Goal: Find contact information: Find contact information

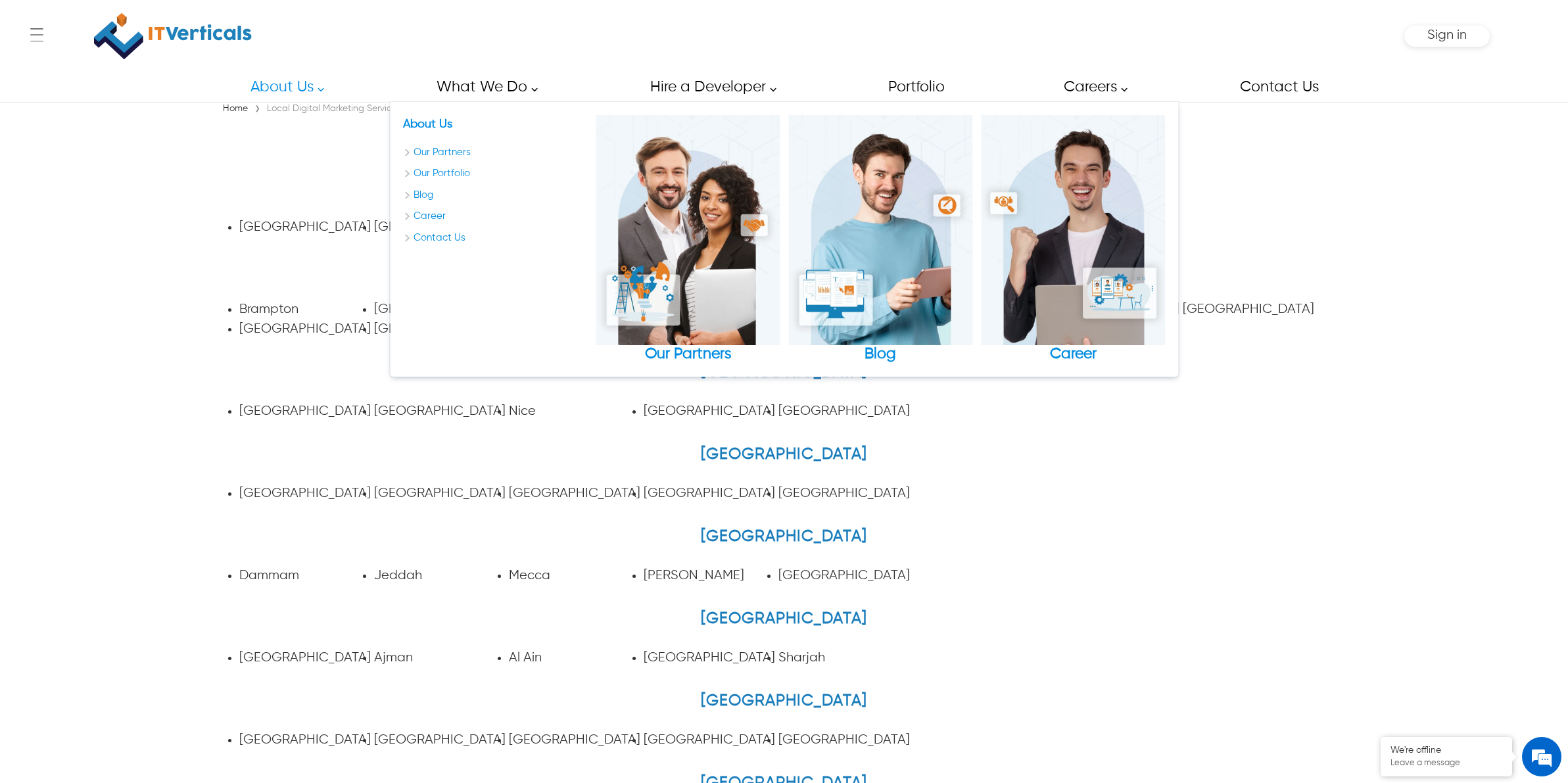
click at [233, 40] on img at bounding box center [172, 36] width 158 height 59
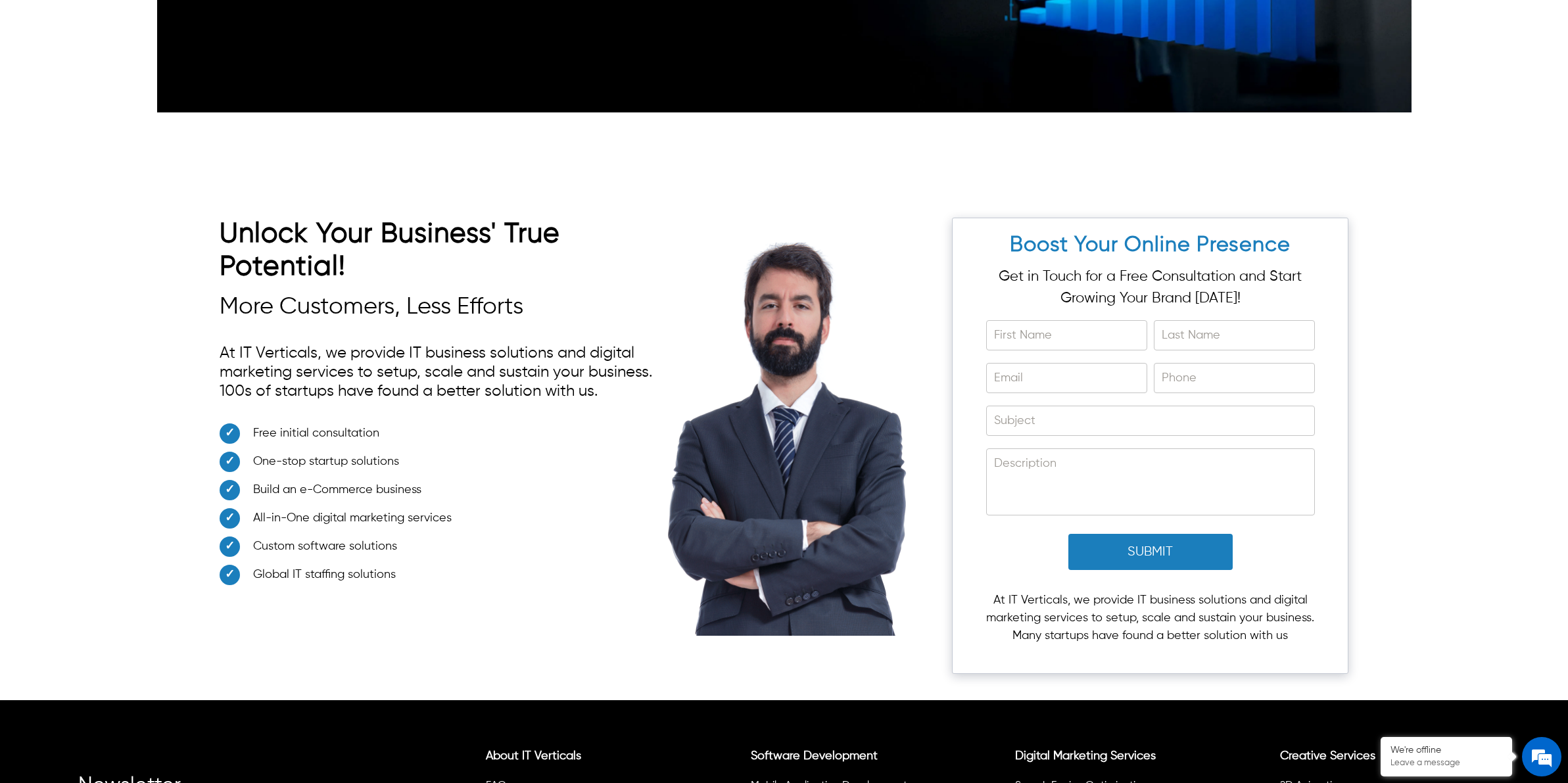
scroll to position [4518, 0]
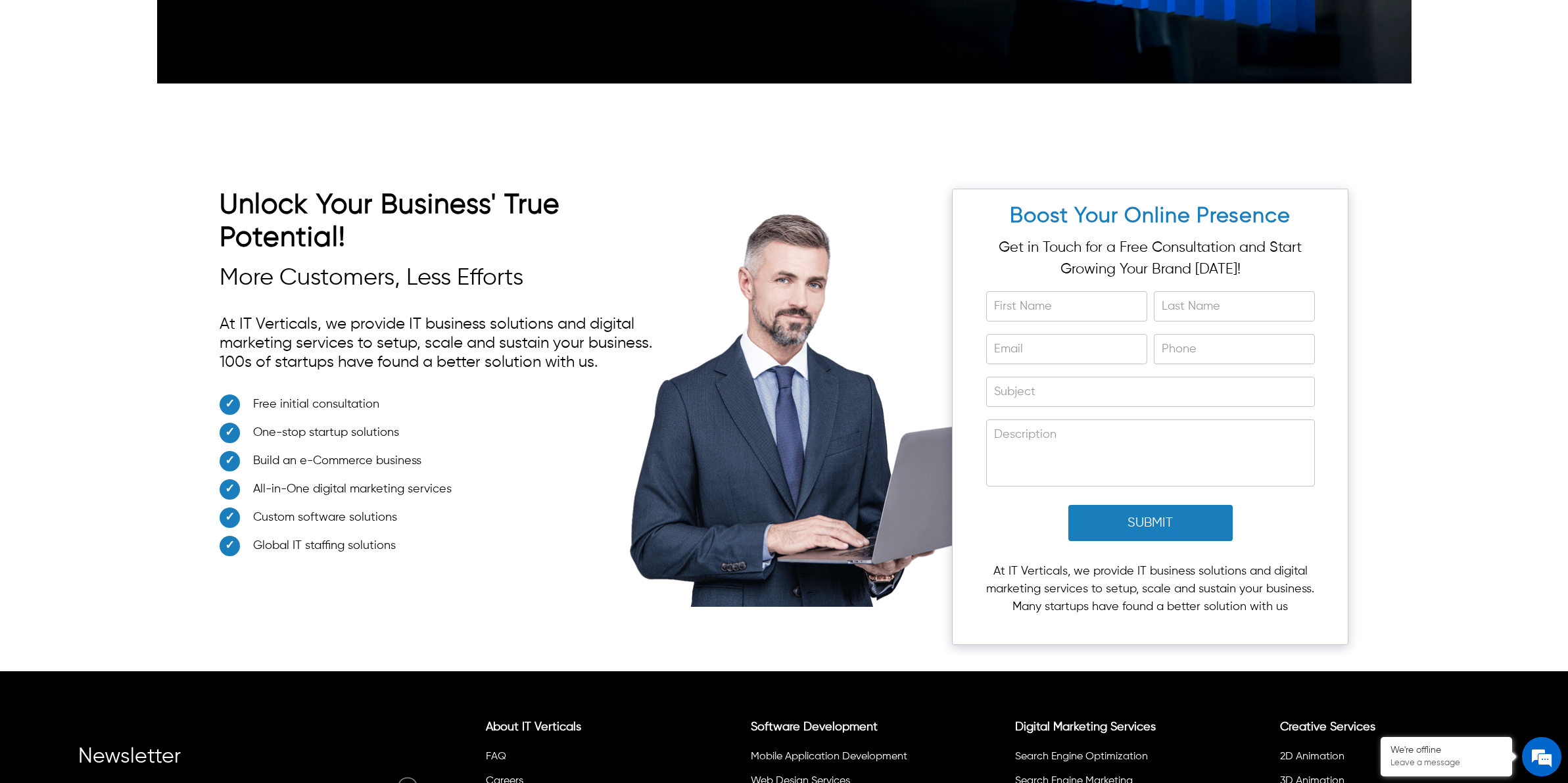
click at [1407, 387] on div "Unlock Your Business' True Potential! More Customers, Less Efforts At IT Vertic…" at bounding box center [784, 409] width 1254 height 521
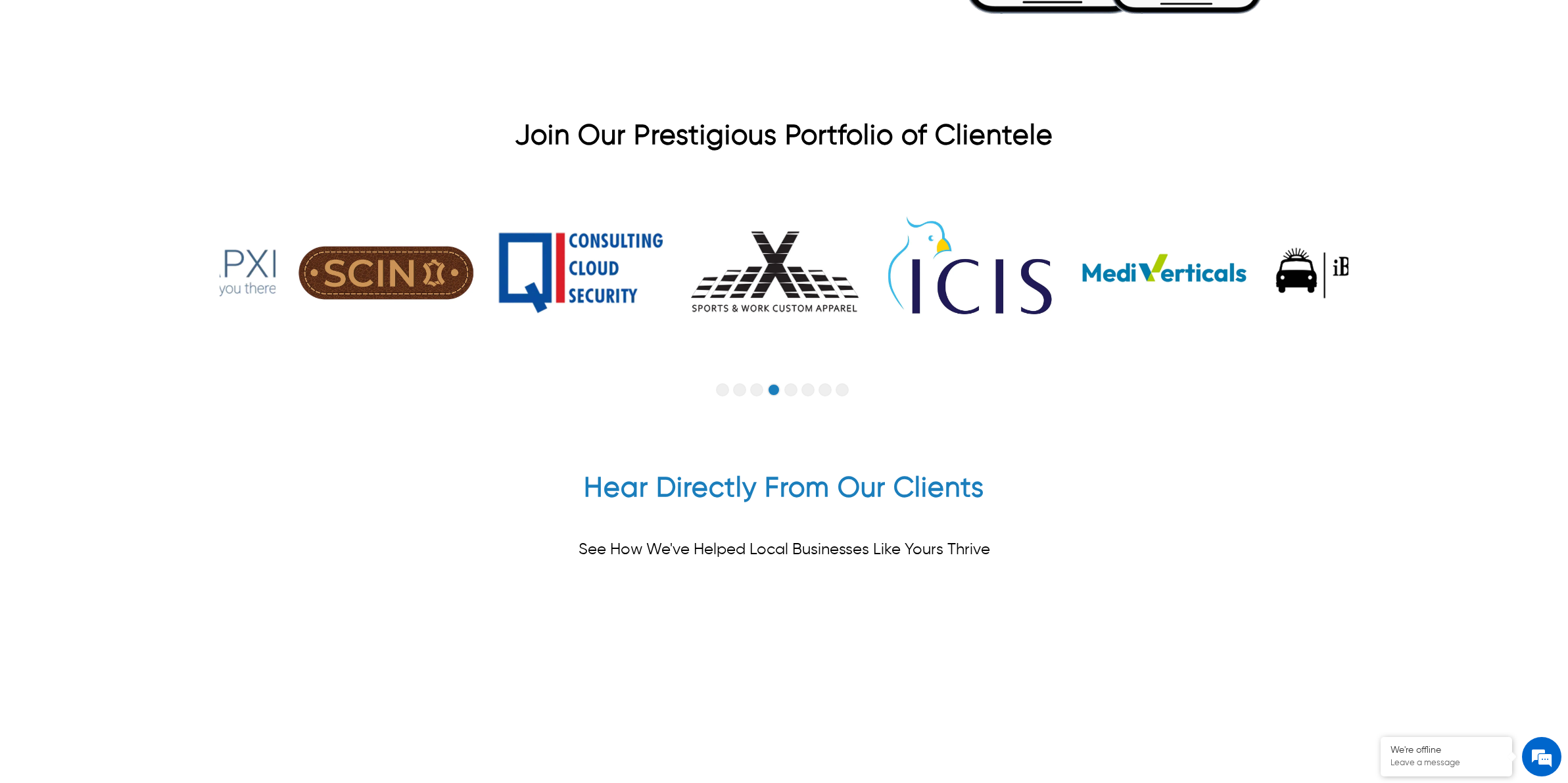
scroll to position [3368, 0]
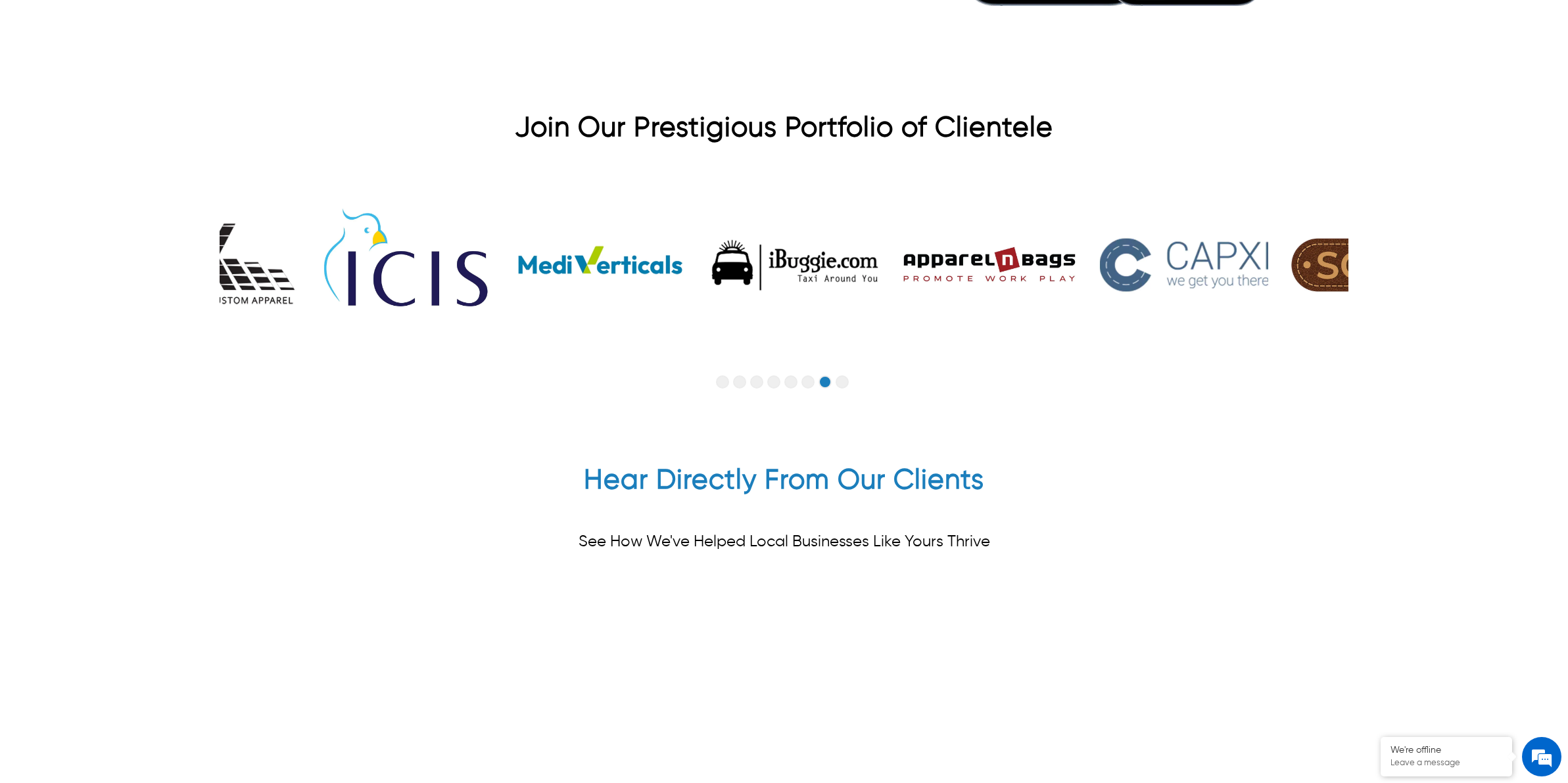
click at [773, 375] on button "Go to slide 4" at bounding box center [773, 382] width 13 height 13
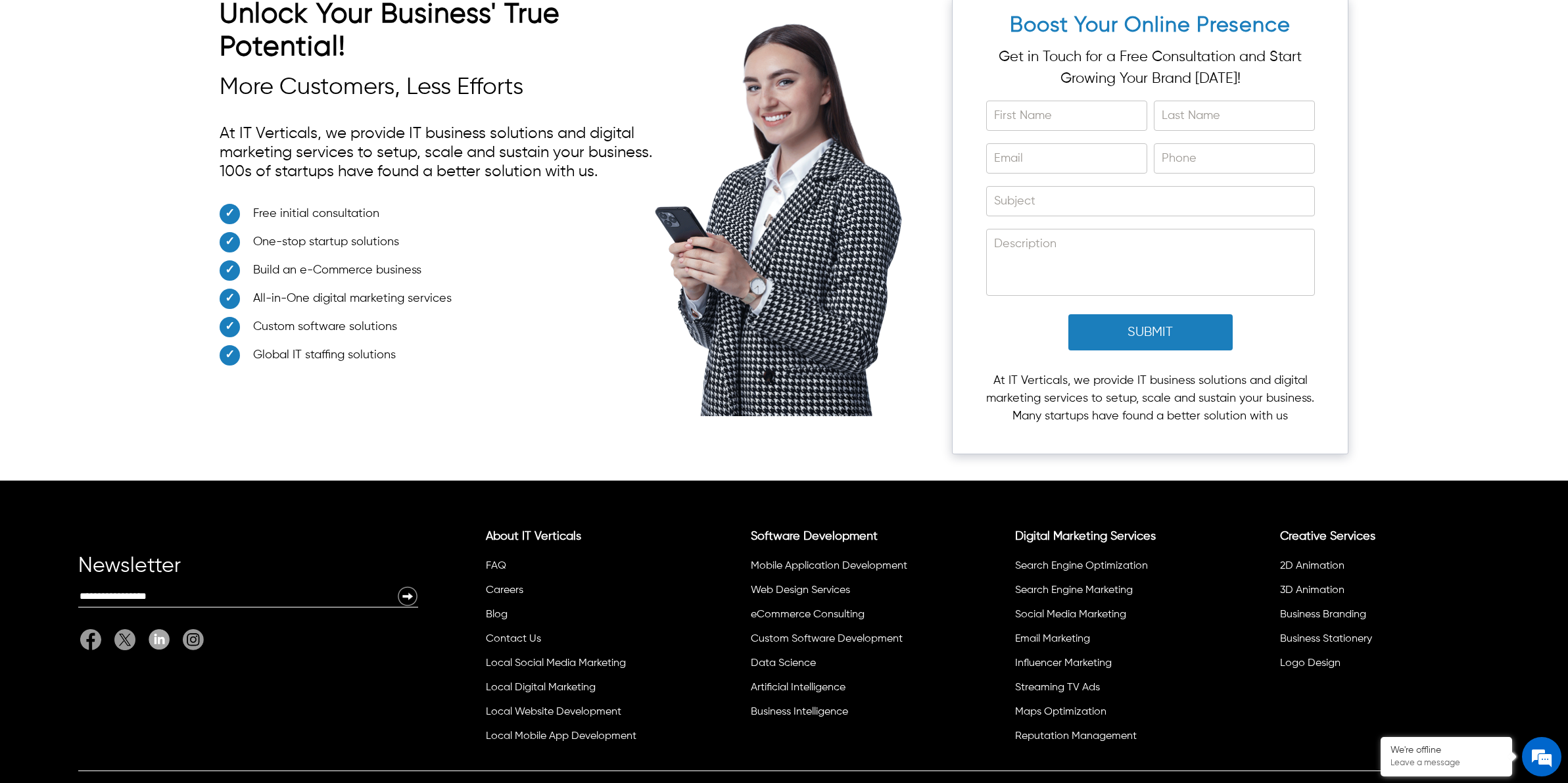
scroll to position [4723, 0]
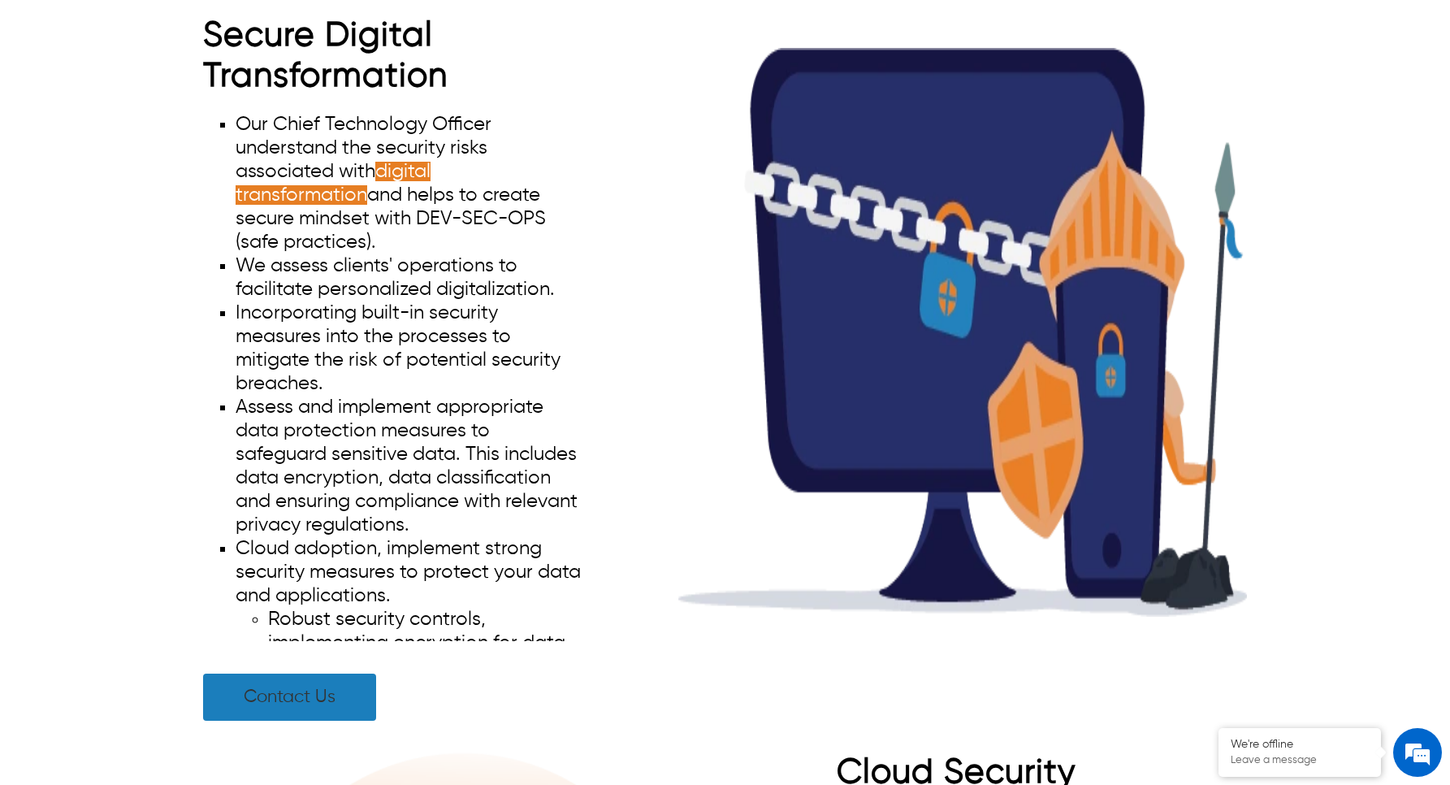
click at [298, 677] on link "Contact Us" at bounding box center [289, 697] width 173 height 47
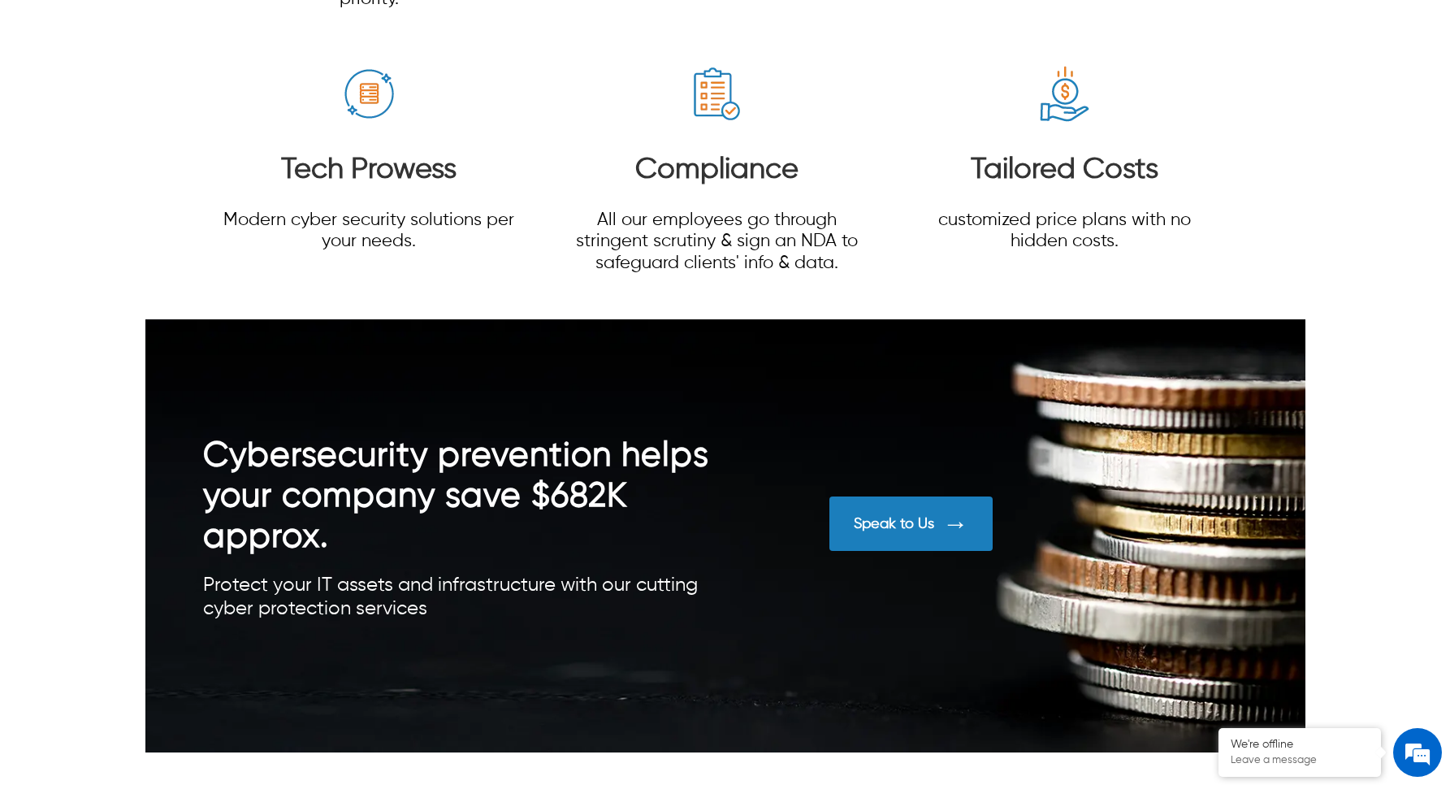
scroll to position [10266, 0]
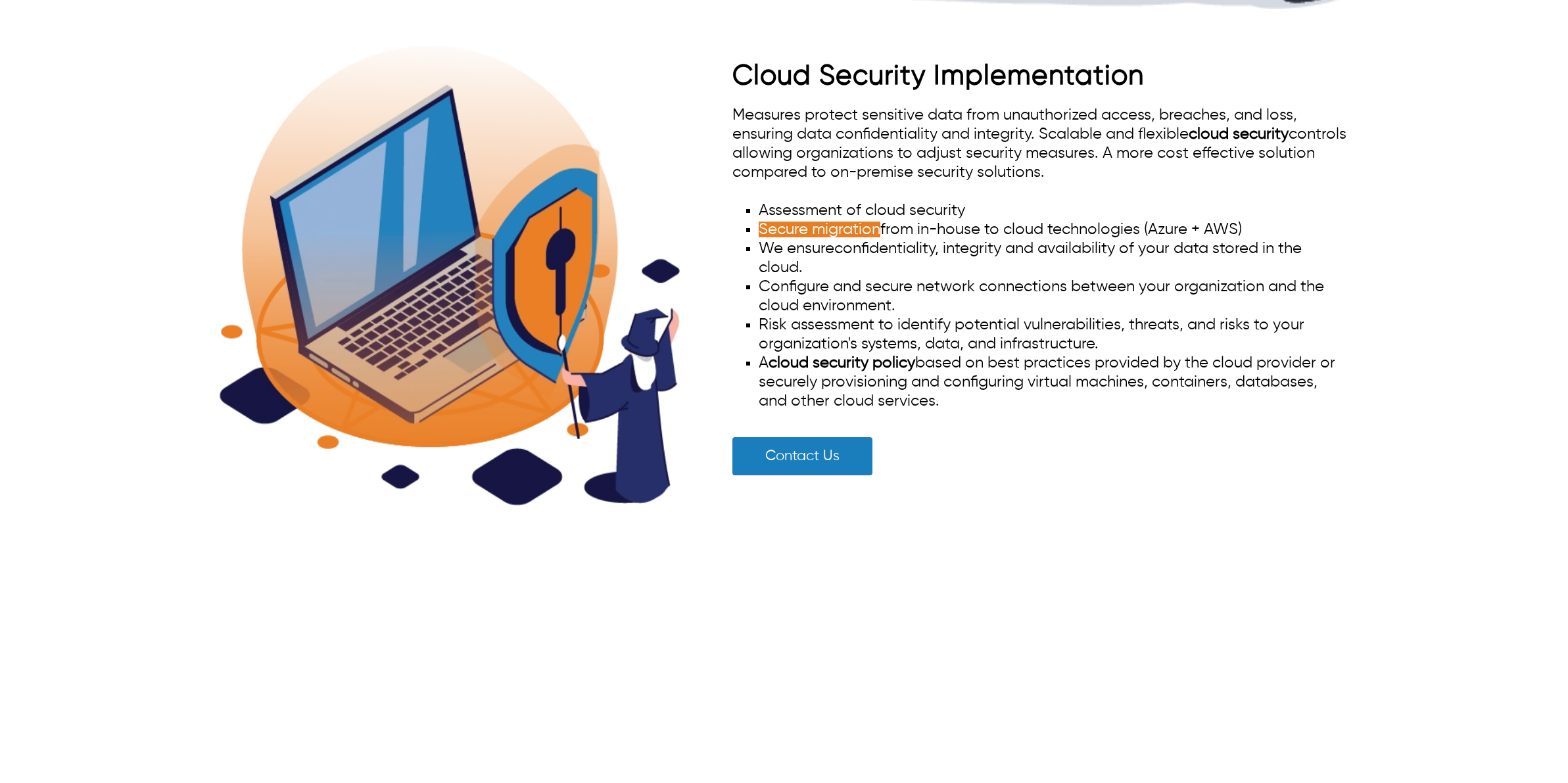
scroll to position [2237, 0]
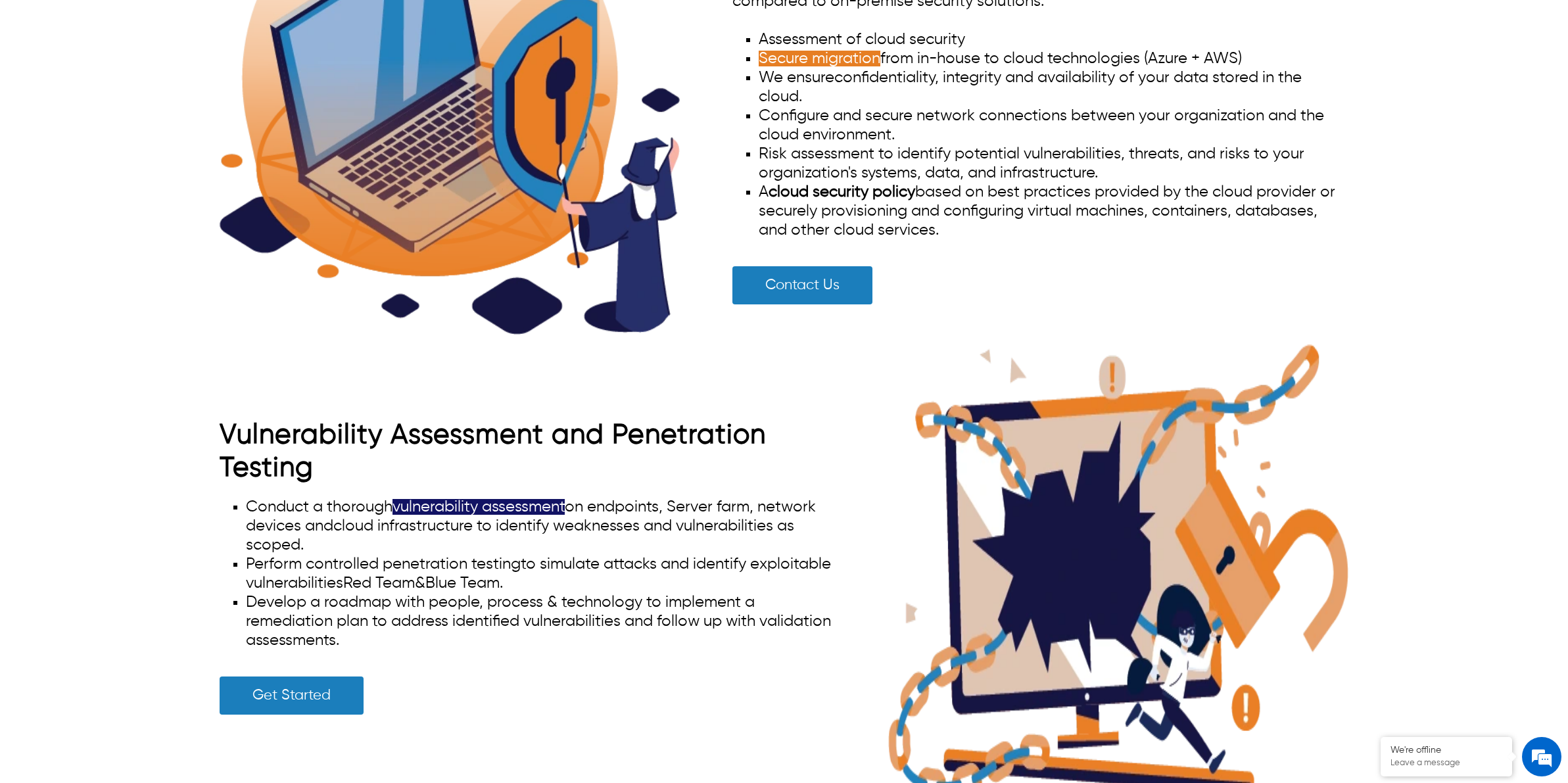
drag, startPoint x: 1566, startPoint y: 191, endPoint x: 1570, endPoint y: 324, distance: 133.1
click at [839, 280] on link "Contact Us" at bounding box center [802, 285] width 140 height 38
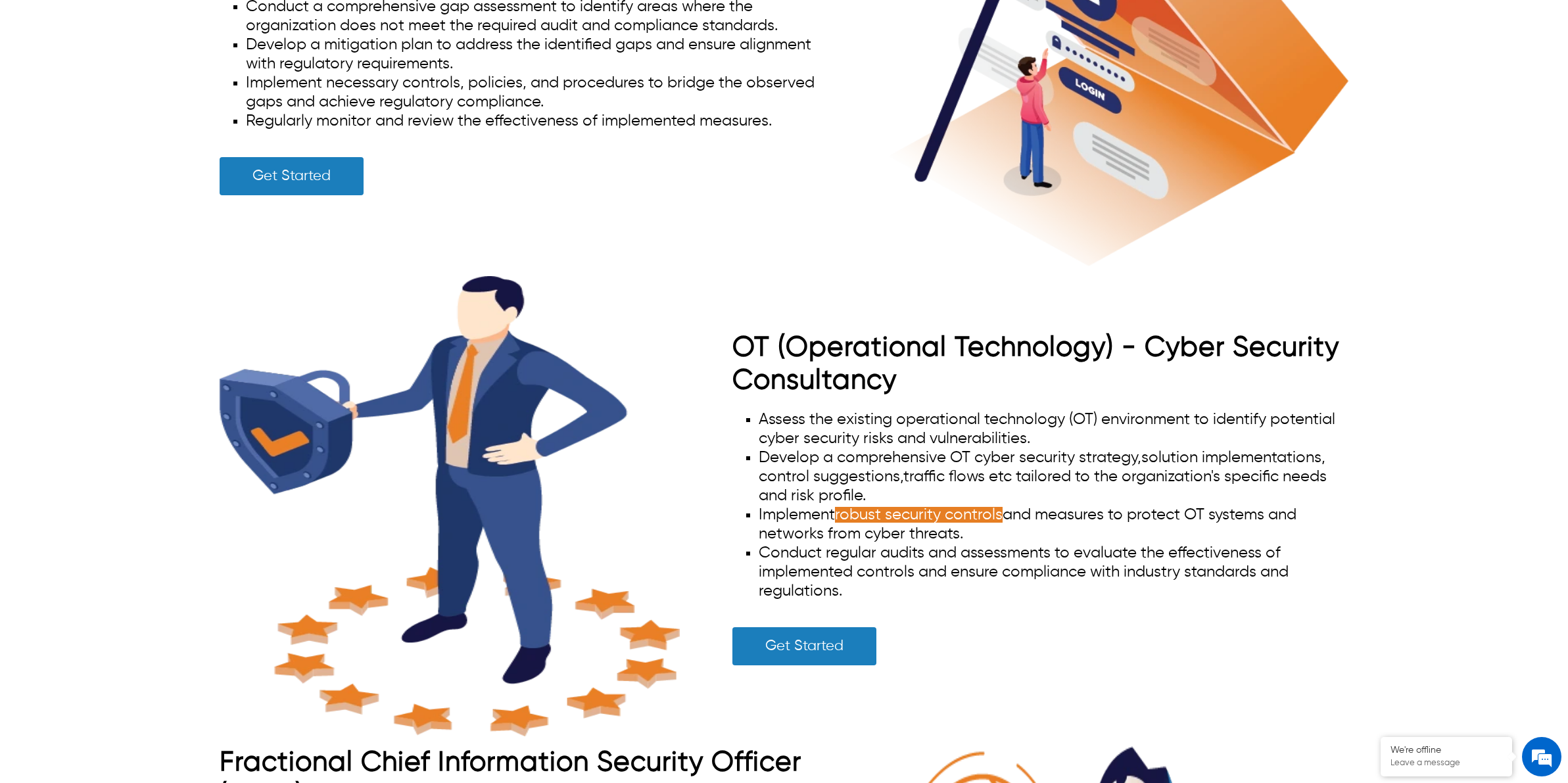
scroll to position [6352, 0]
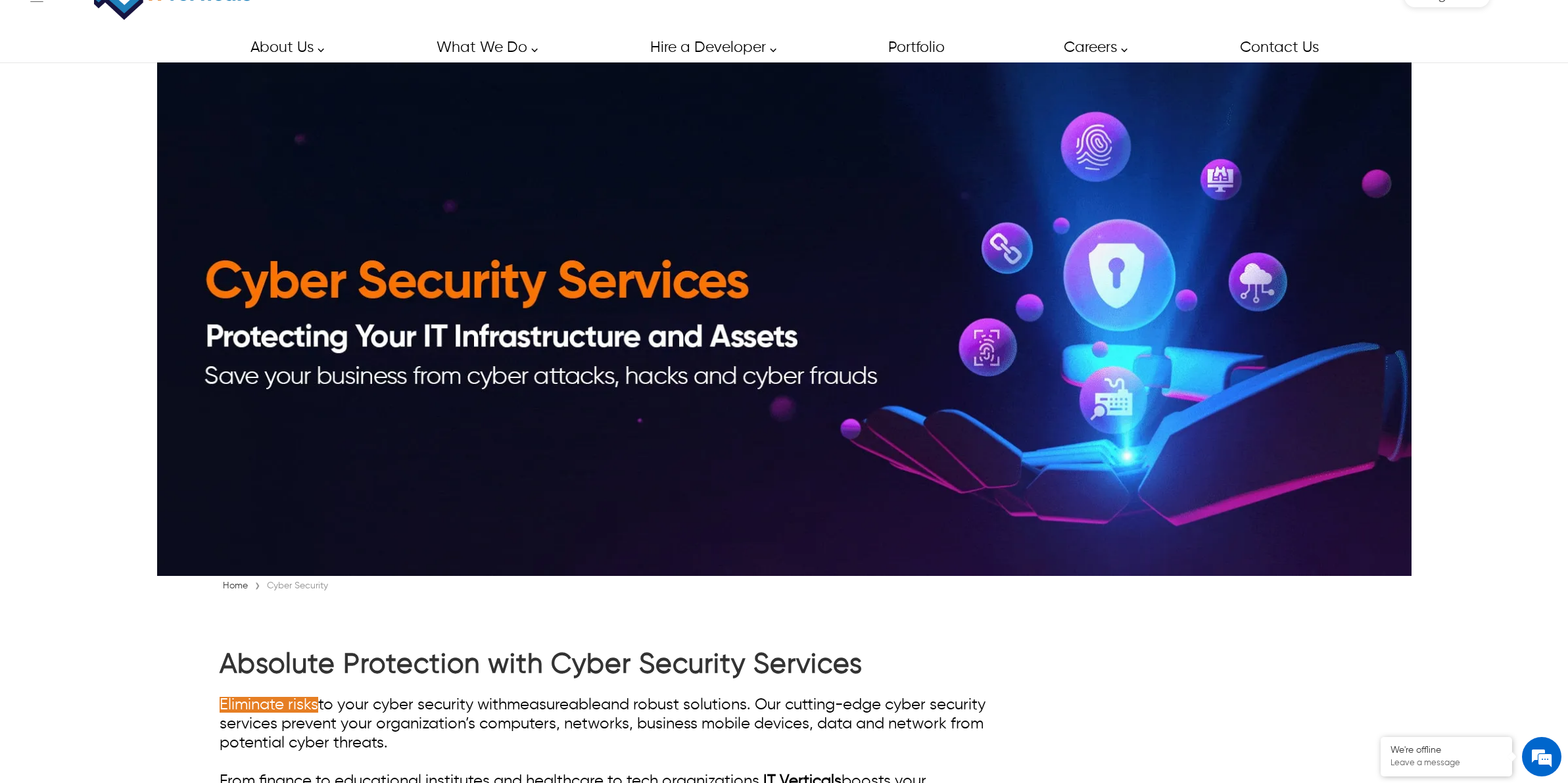
scroll to position [0, 0]
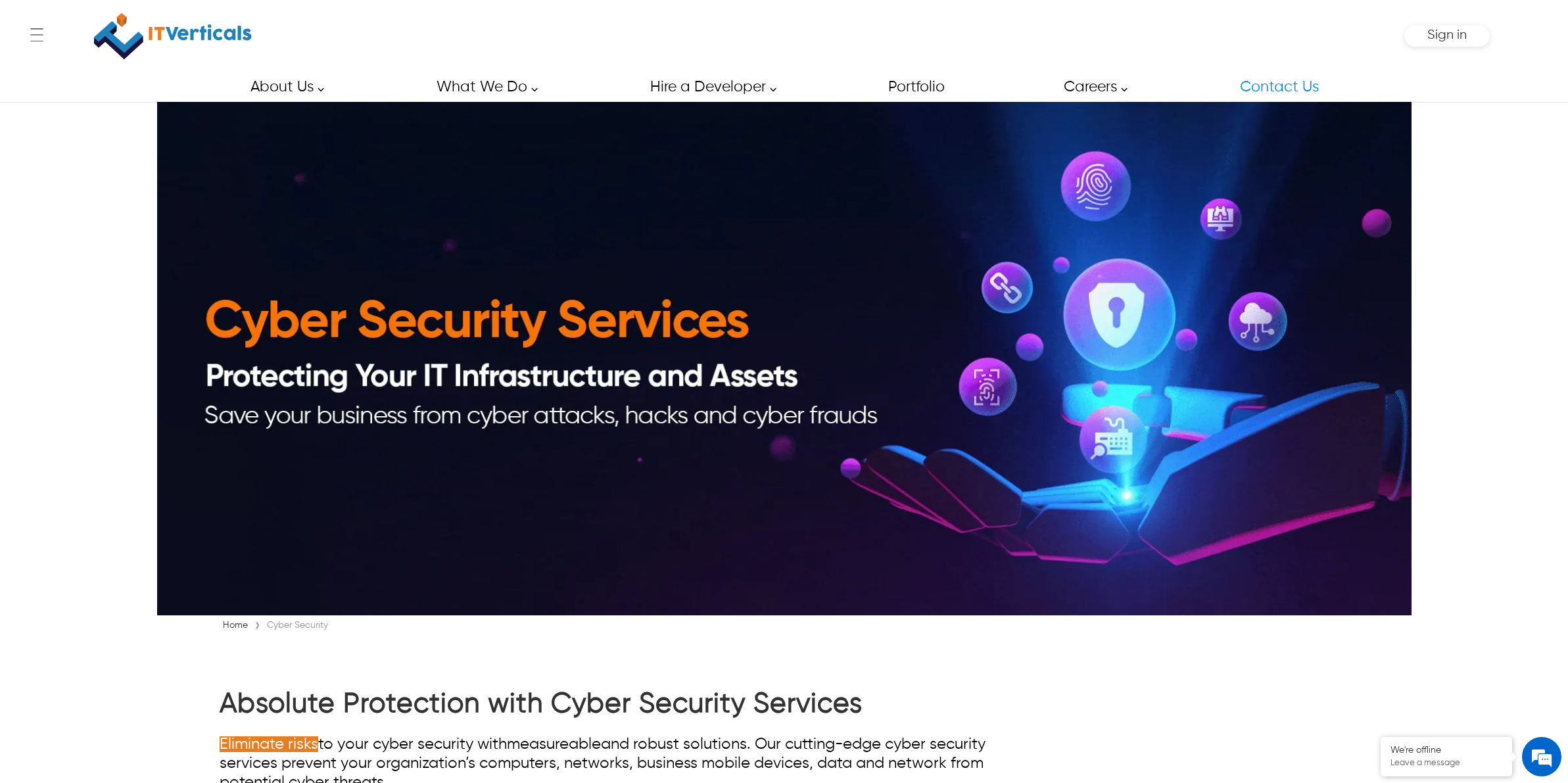
click at [1277, 90] on link "Contact Us" at bounding box center [1278, 87] width 108 height 30
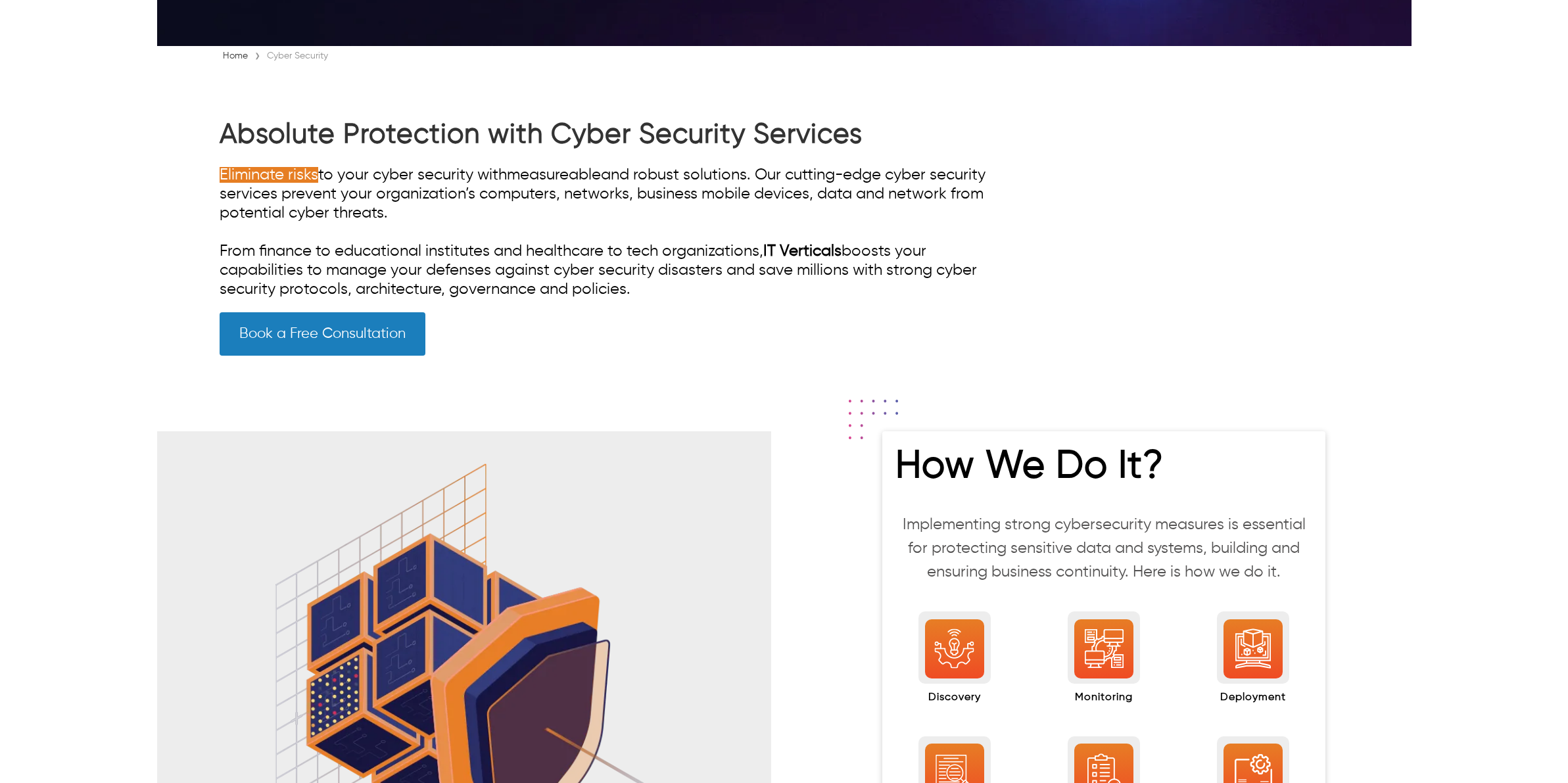
scroll to position [575, 0]
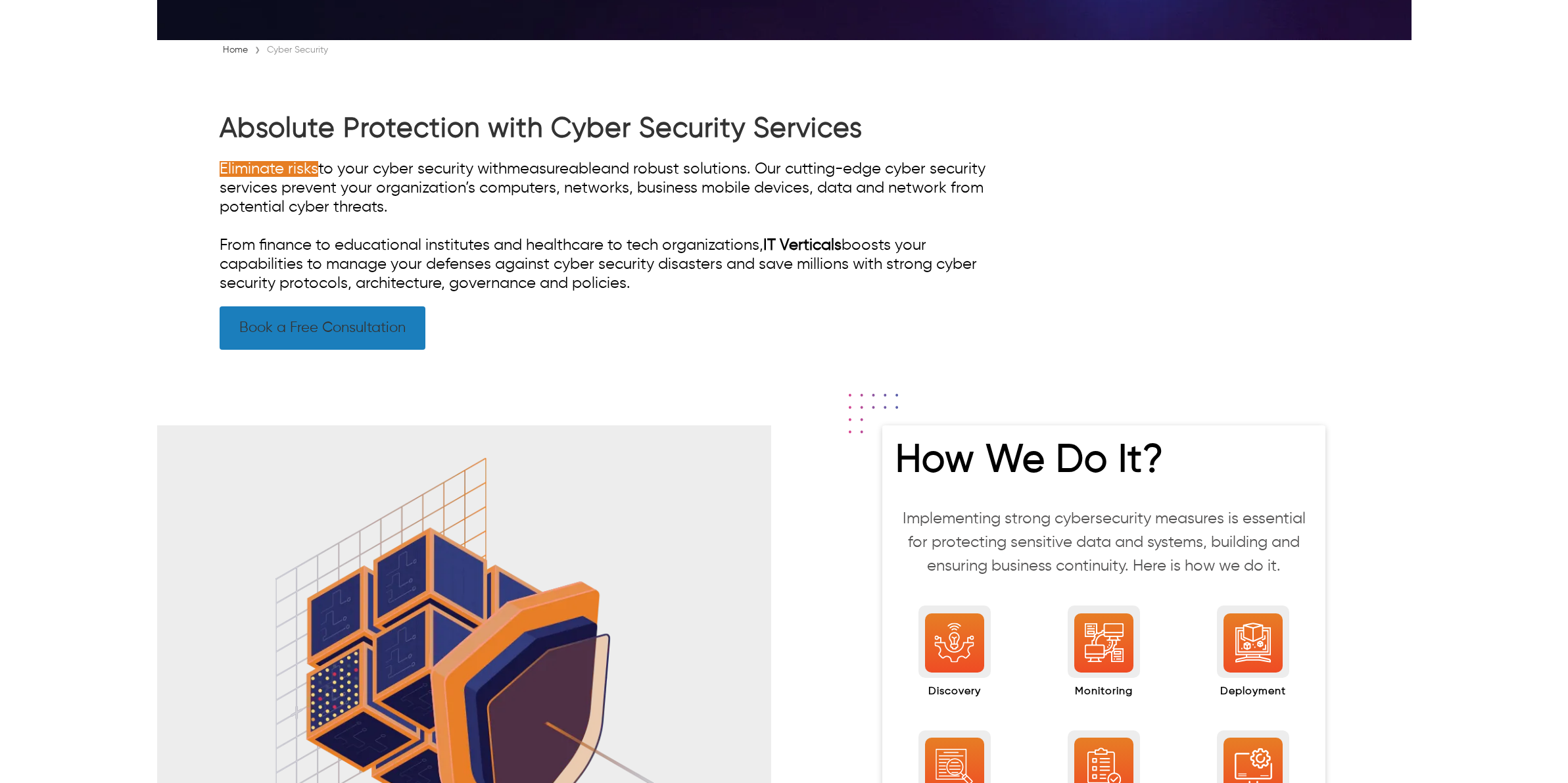
click at [400, 324] on link "Book a Free Consultation" at bounding box center [322, 328] width 206 height 44
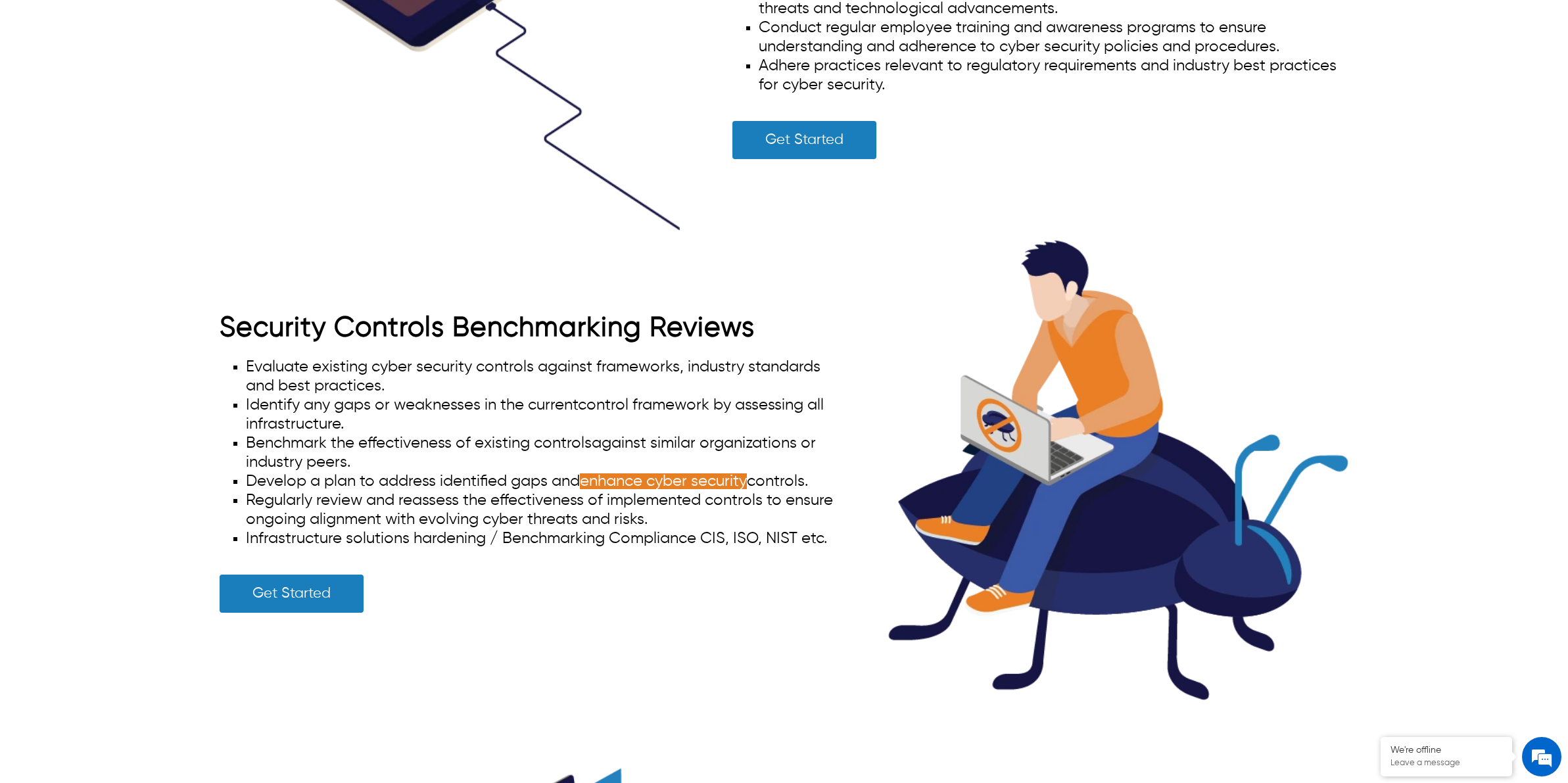
scroll to position [4136, 0]
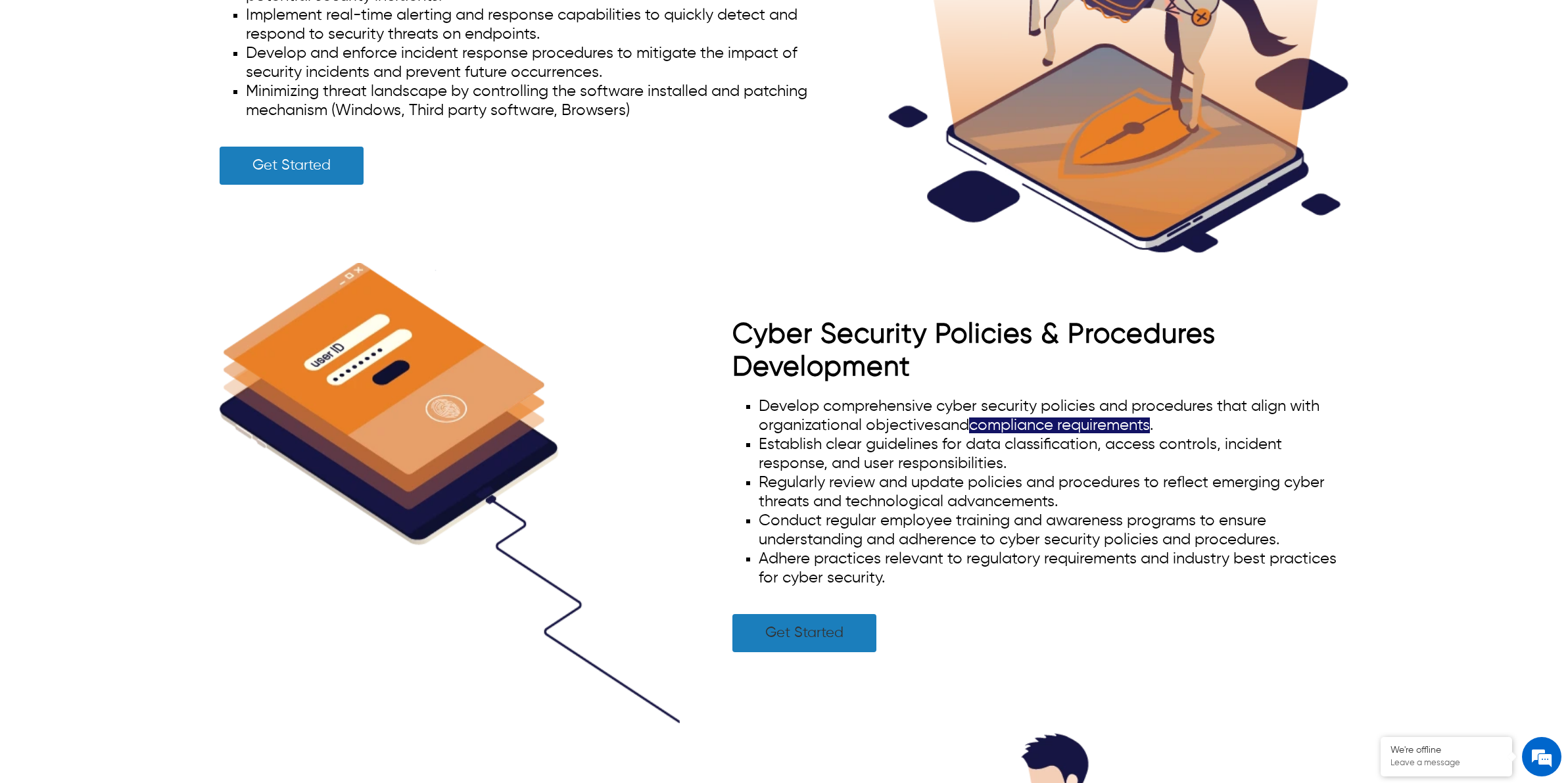
click at [799, 638] on link "Get Started" at bounding box center [804, 633] width 144 height 38
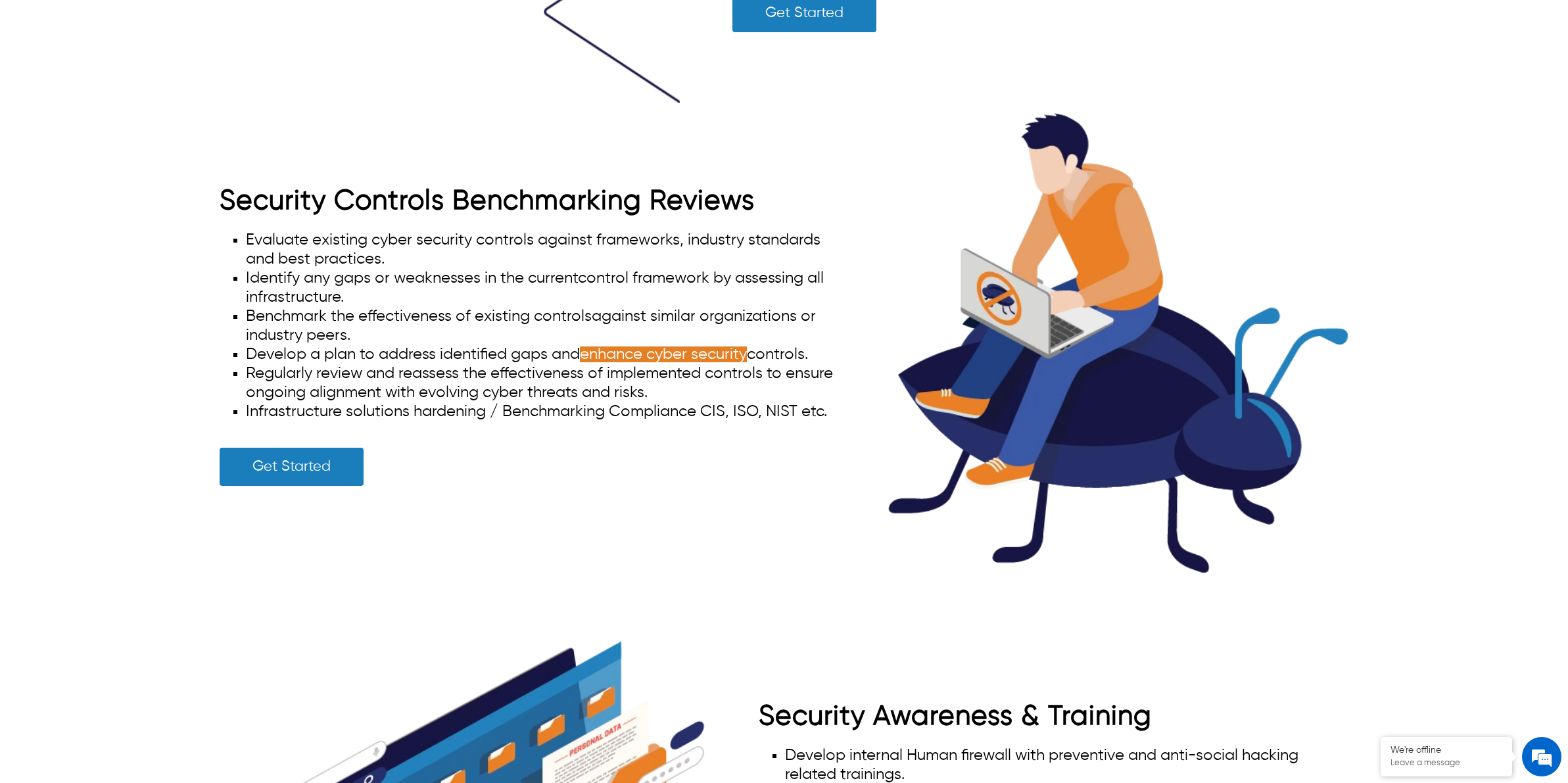
scroll to position [4875, 0]
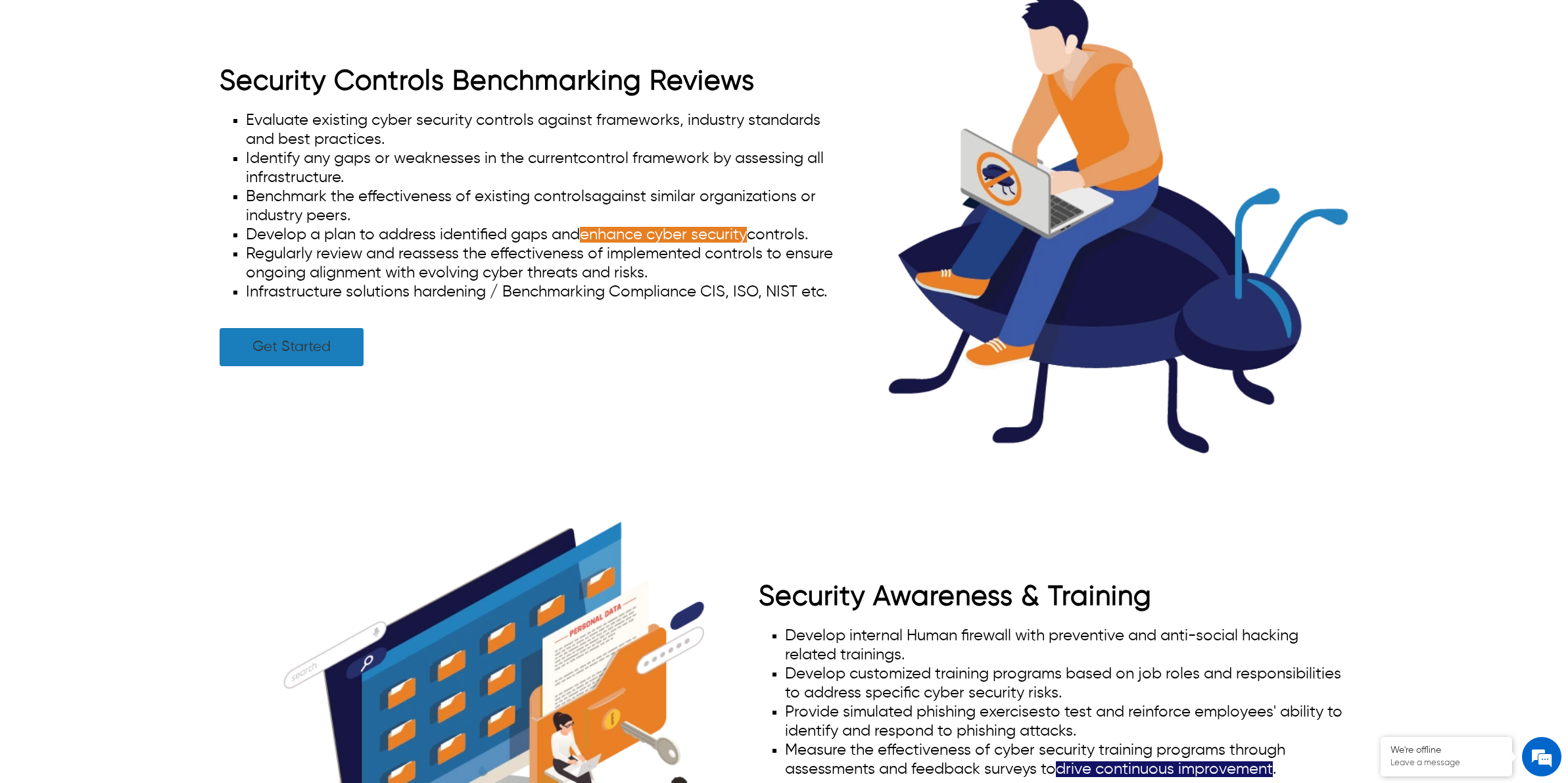
click at [352, 341] on link "Get Started" at bounding box center [291, 346] width 144 height 38
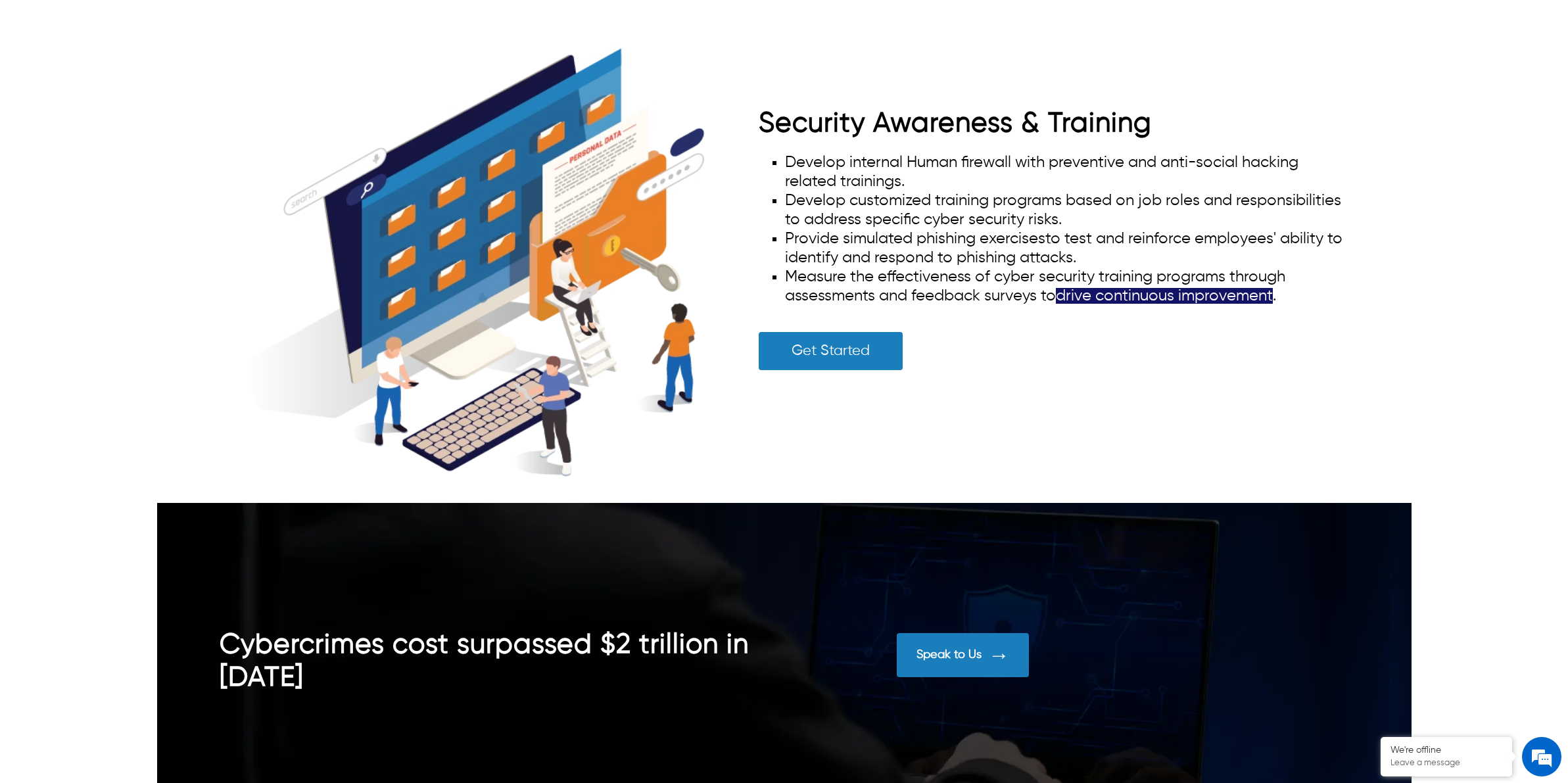
scroll to position [5450, 0]
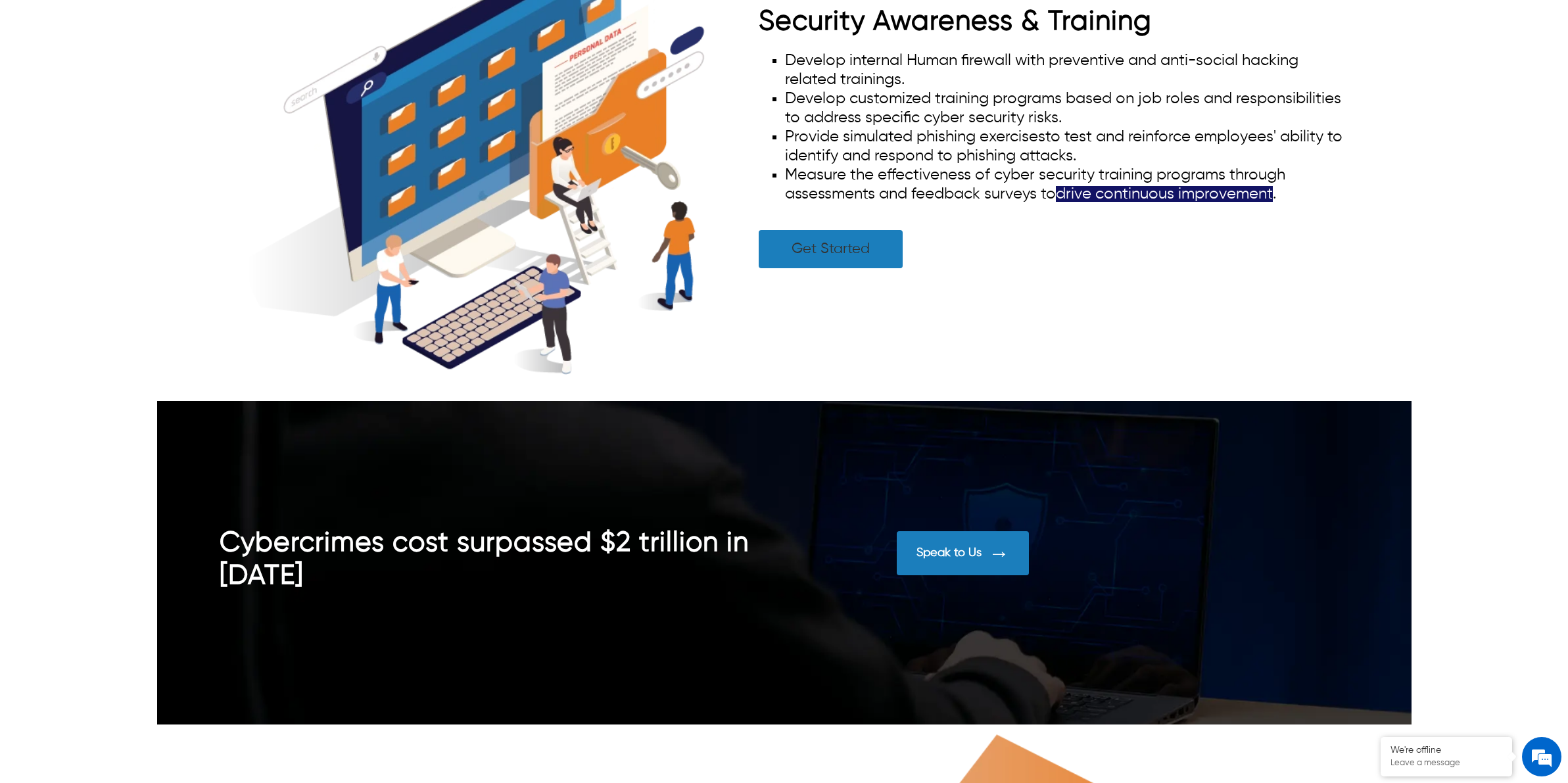
click at [878, 263] on link "Get Started" at bounding box center [831, 248] width 144 height 38
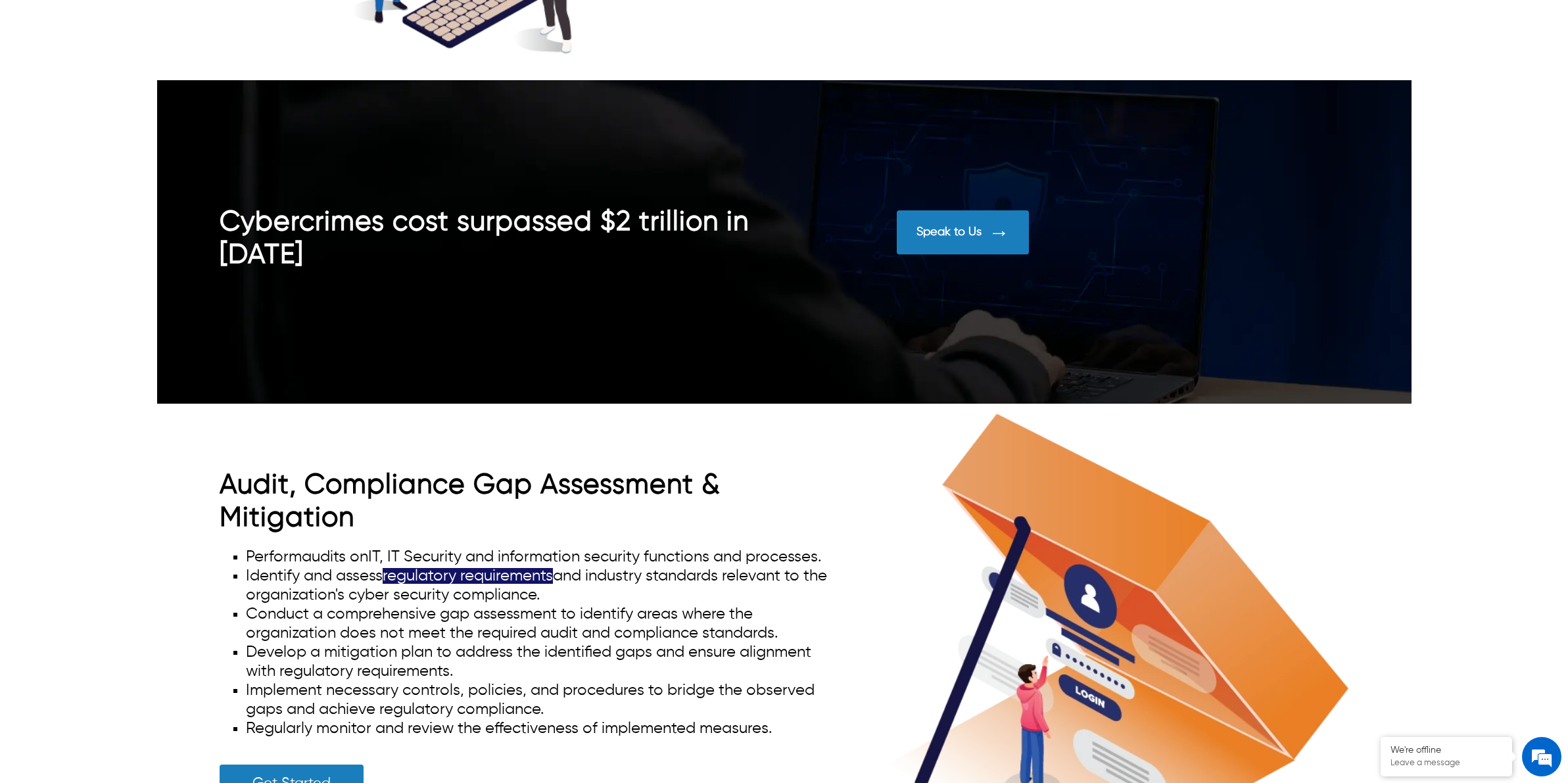
scroll to position [5779, 0]
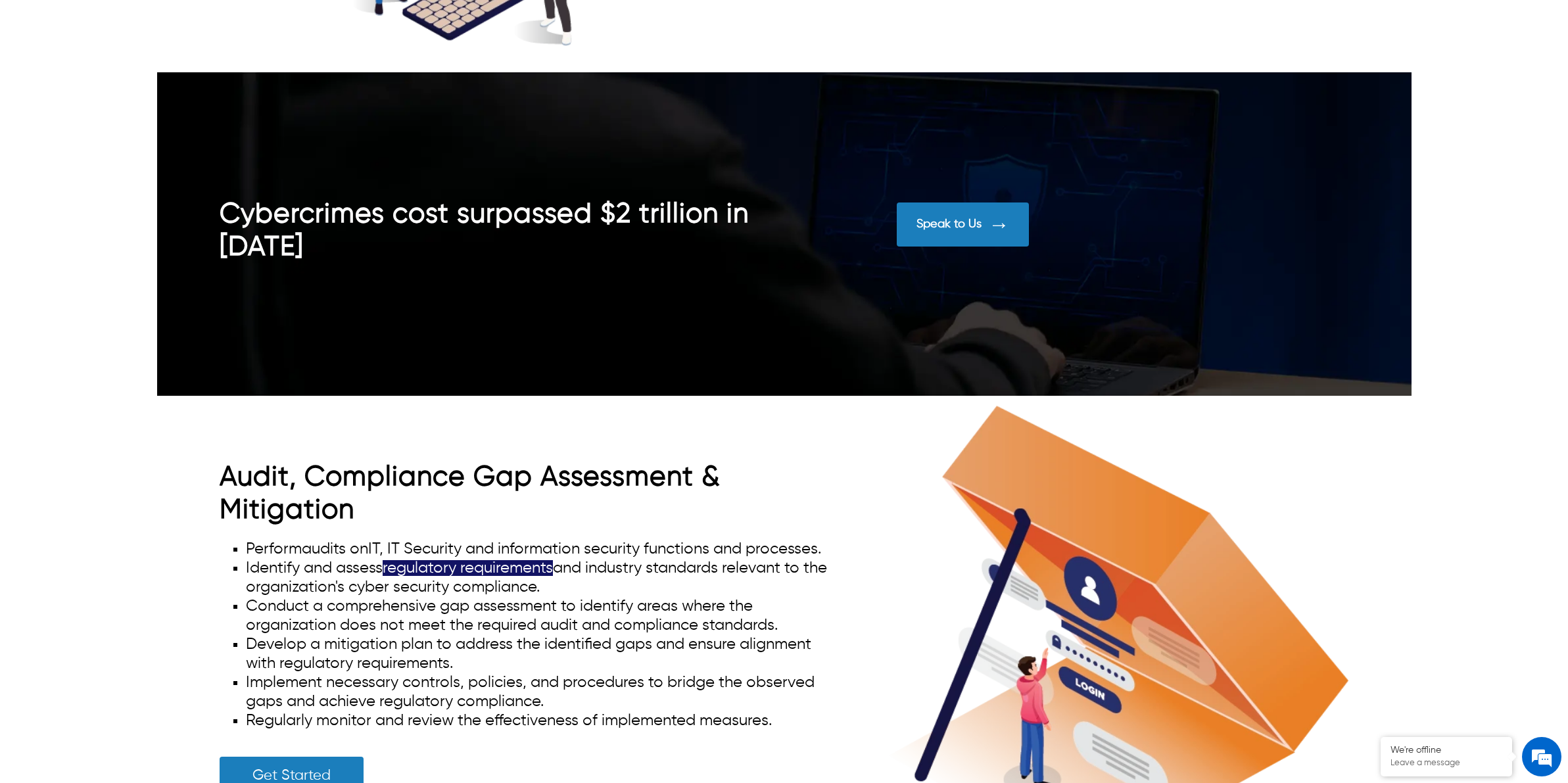
click at [983, 218] on div at bounding box center [995, 224] width 28 height 24
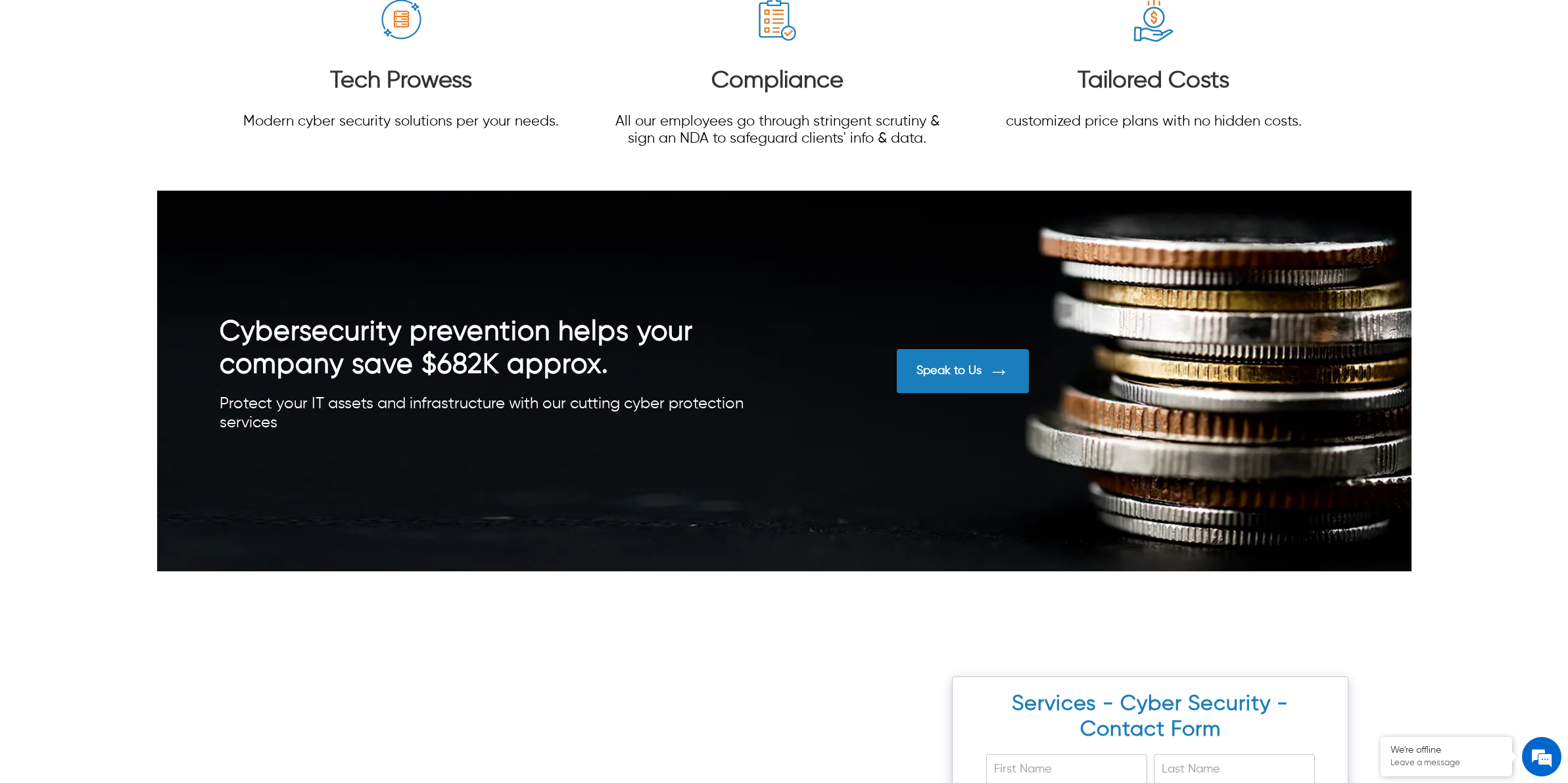
click at [1001, 366] on span at bounding box center [998, 371] width 21 height 24
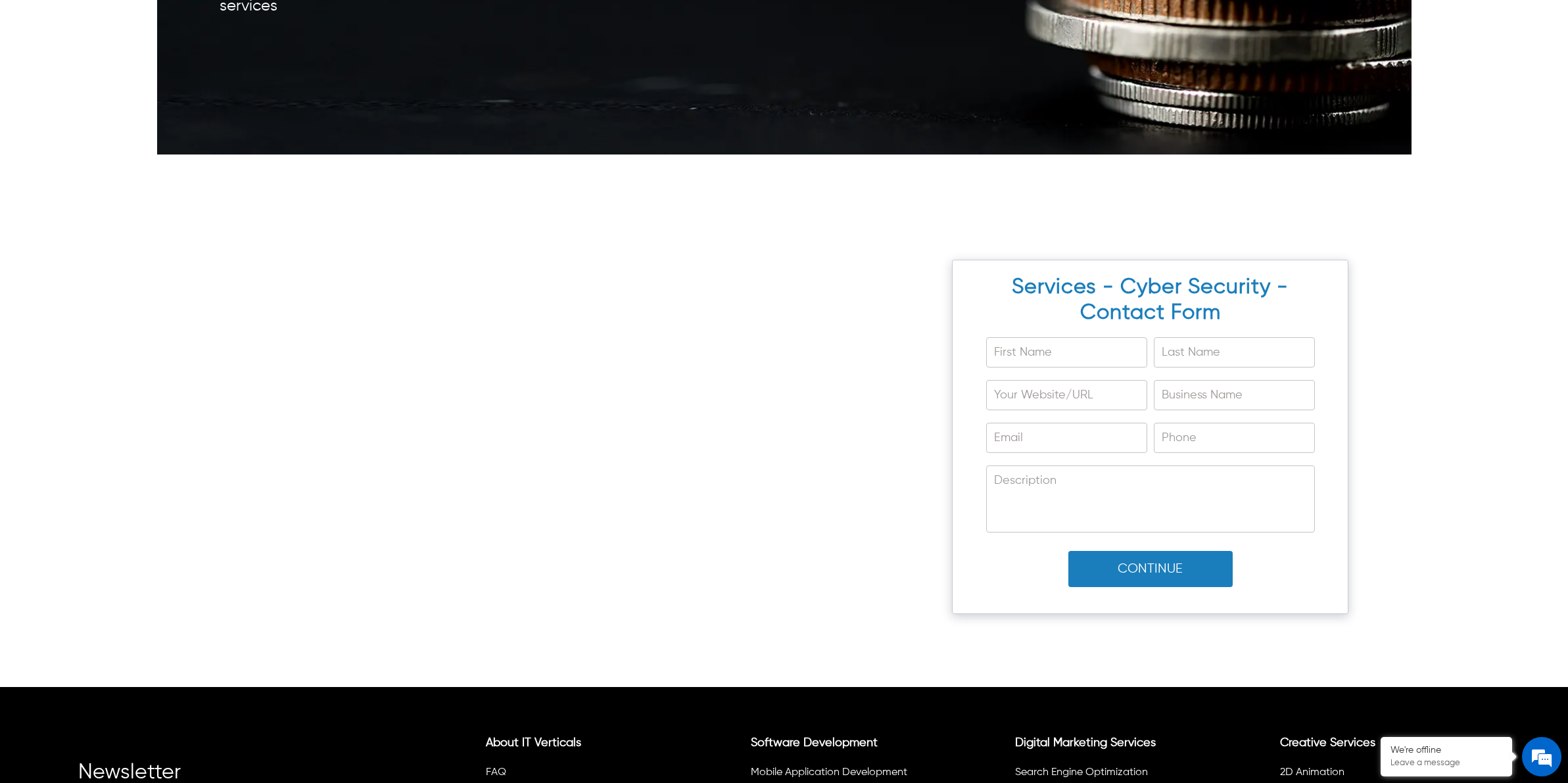
scroll to position [8572, 0]
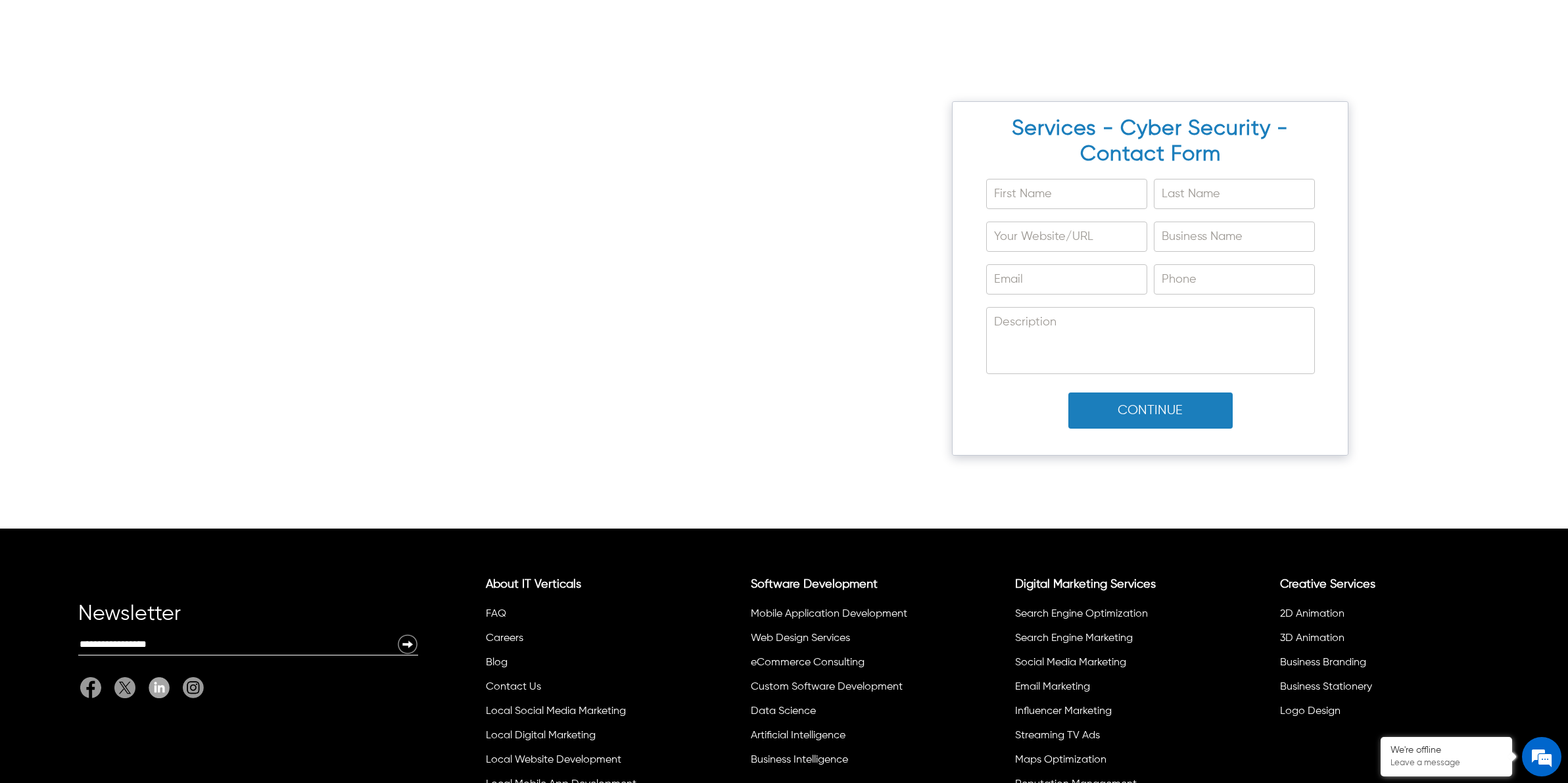
click at [1154, 415] on button "Continue" at bounding box center [1150, 410] width 164 height 36
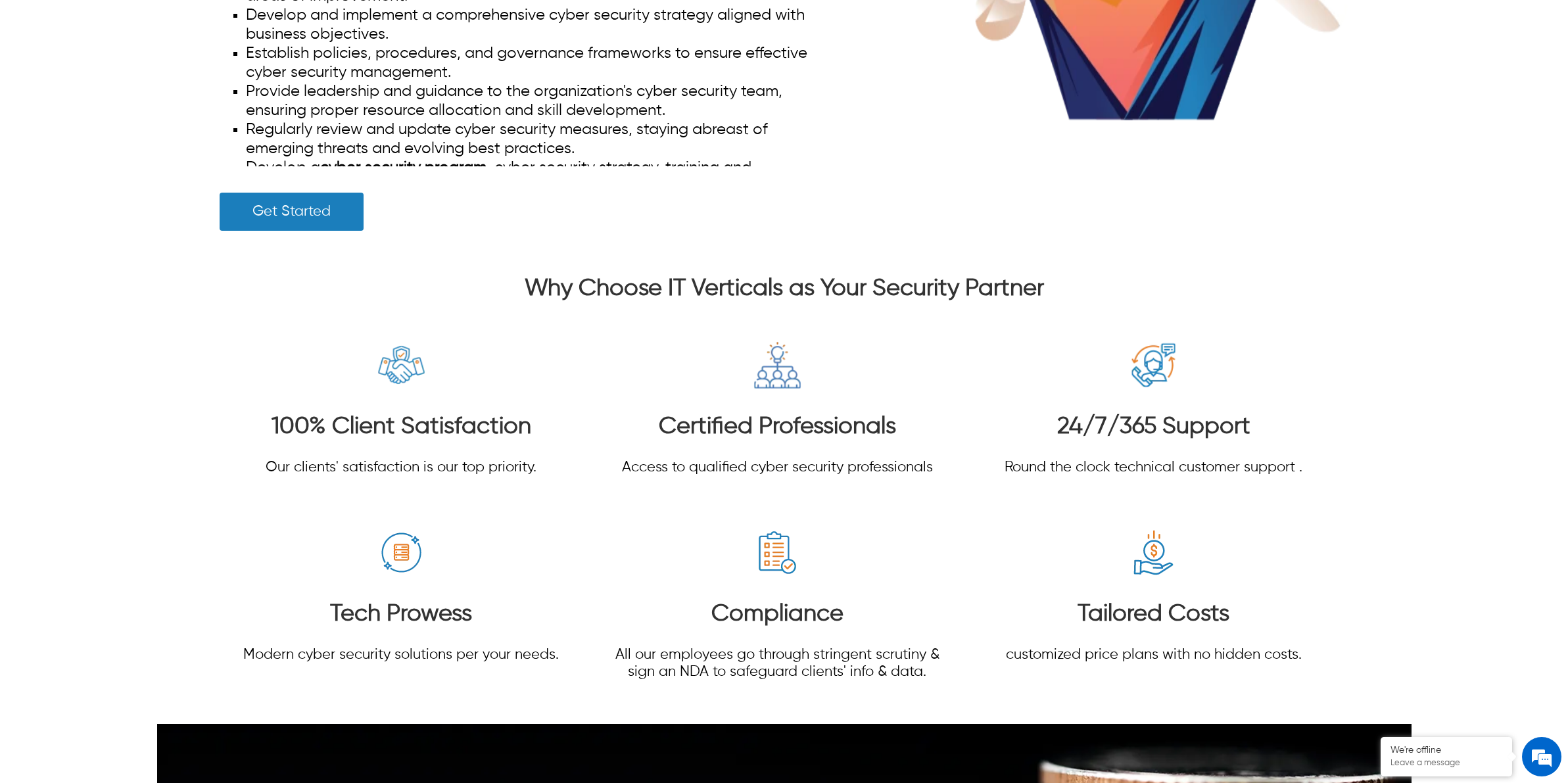
scroll to position [7464, 0]
click at [728, 425] on h3 "Certified Professionals" at bounding box center [778, 427] width 311 height 28
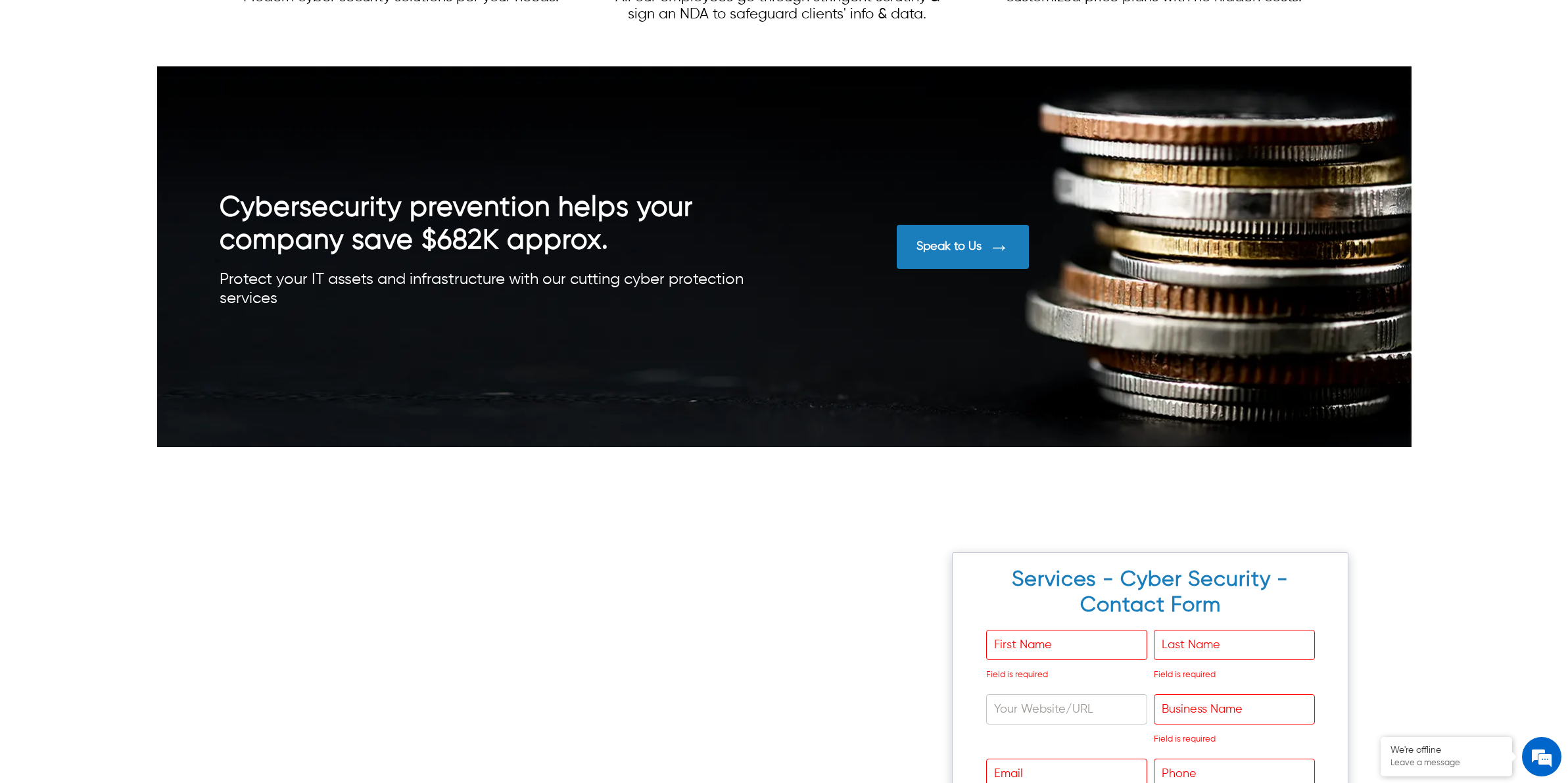
scroll to position [8338, 0]
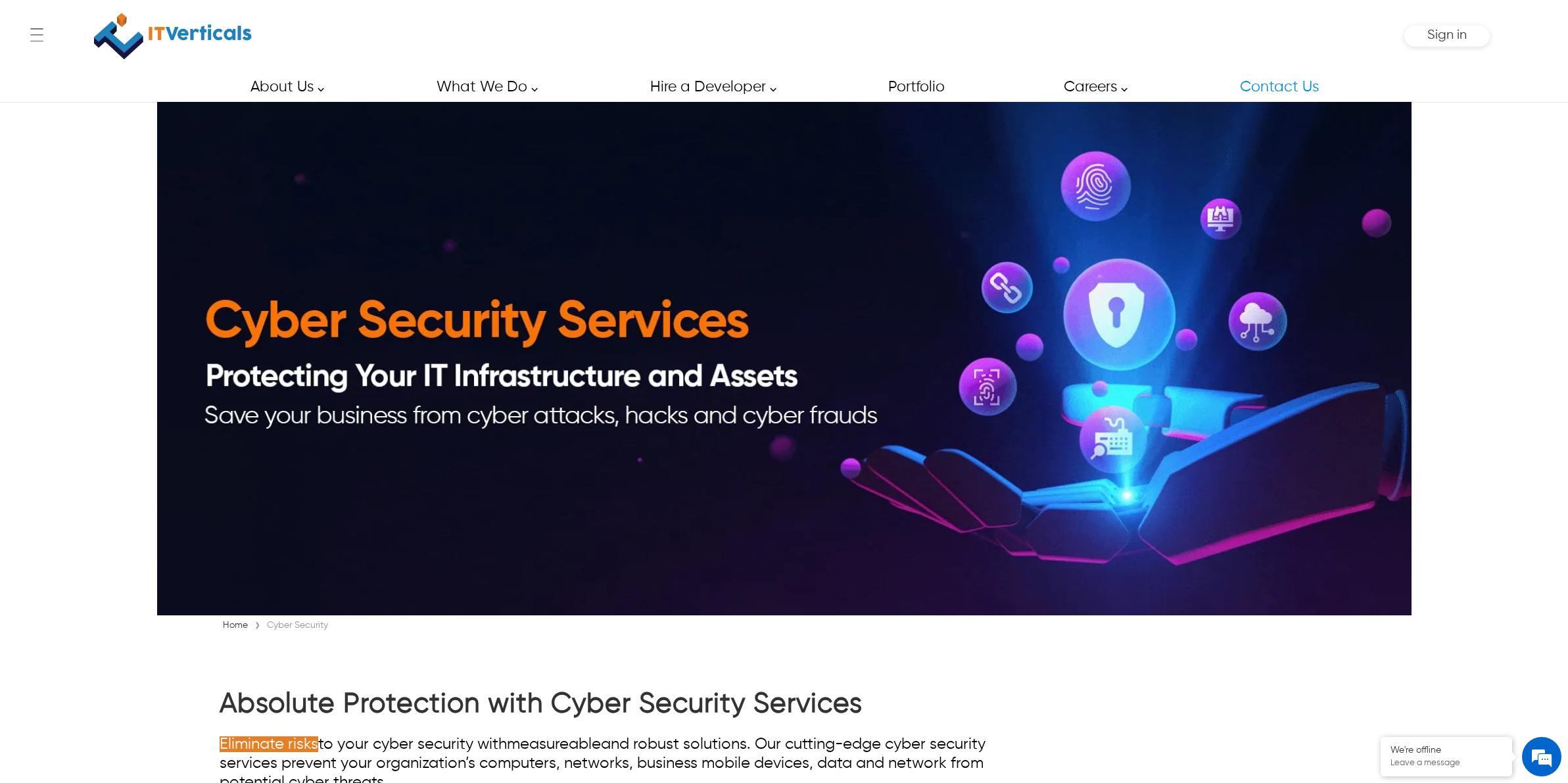
click at [1269, 91] on link "Contact Us" at bounding box center [1278, 87] width 108 height 30
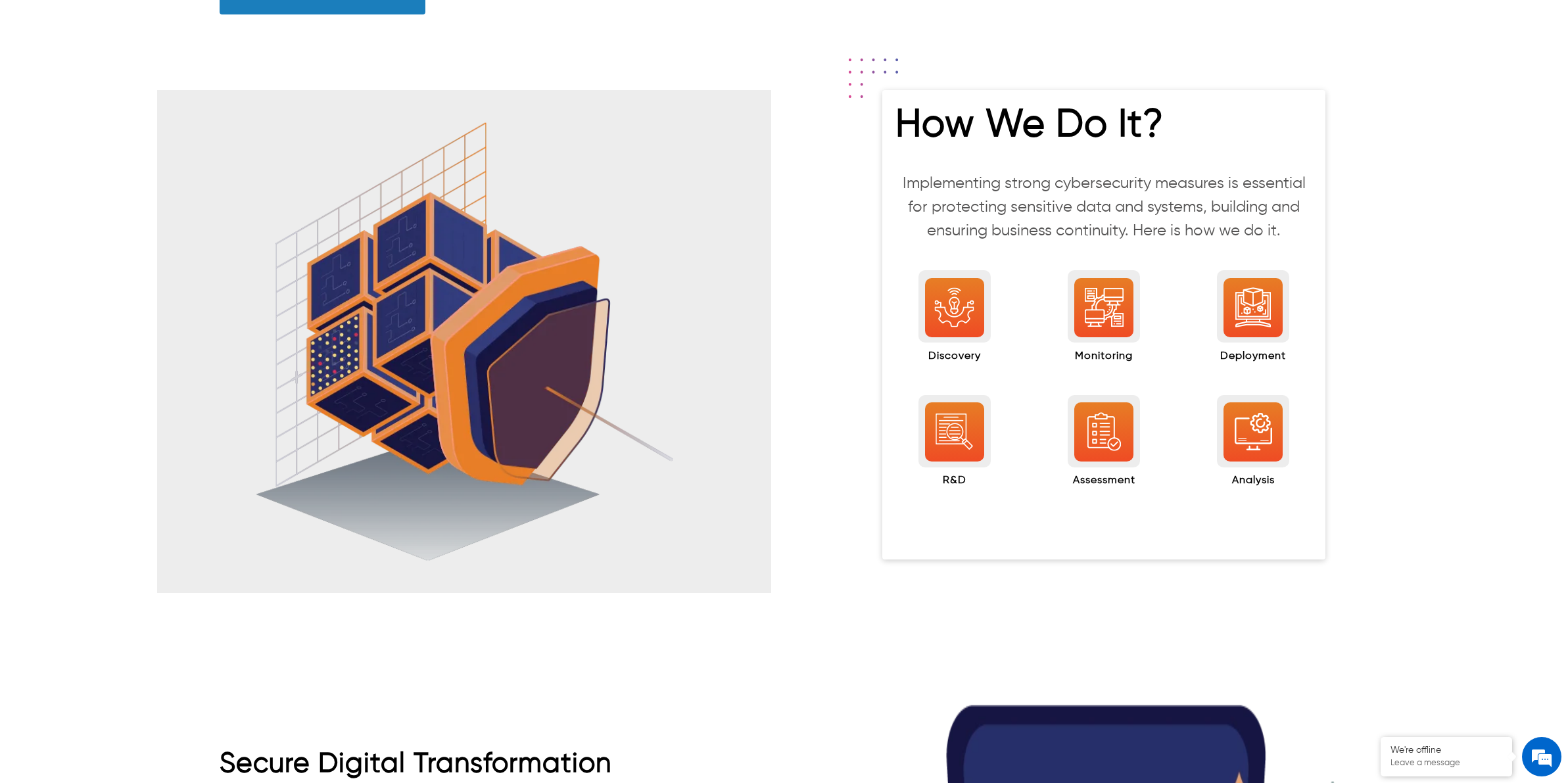
scroll to position [1314, 0]
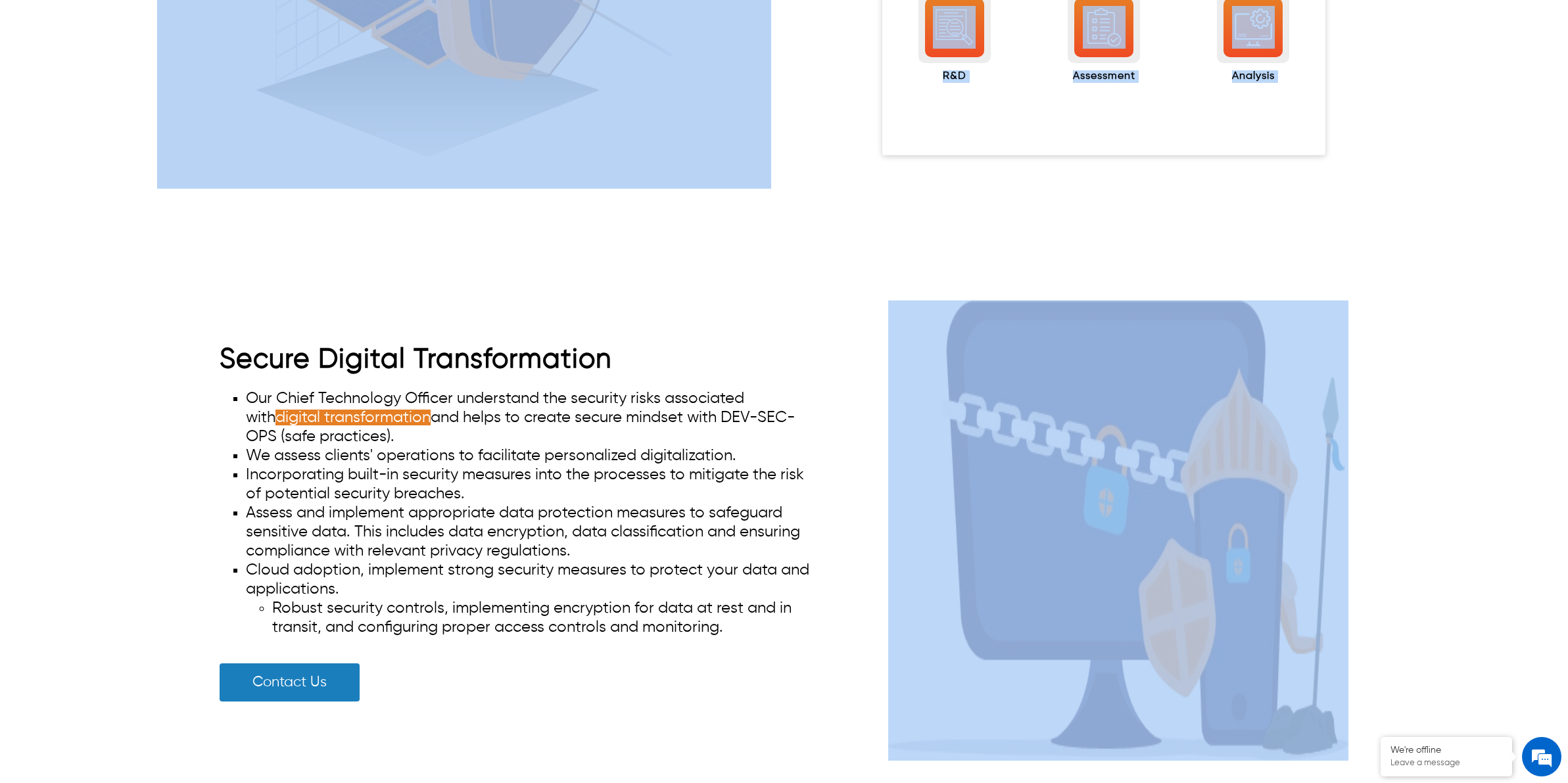
drag, startPoint x: 1566, startPoint y: 117, endPoint x: 1583, endPoint y: 387, distance: 270.5
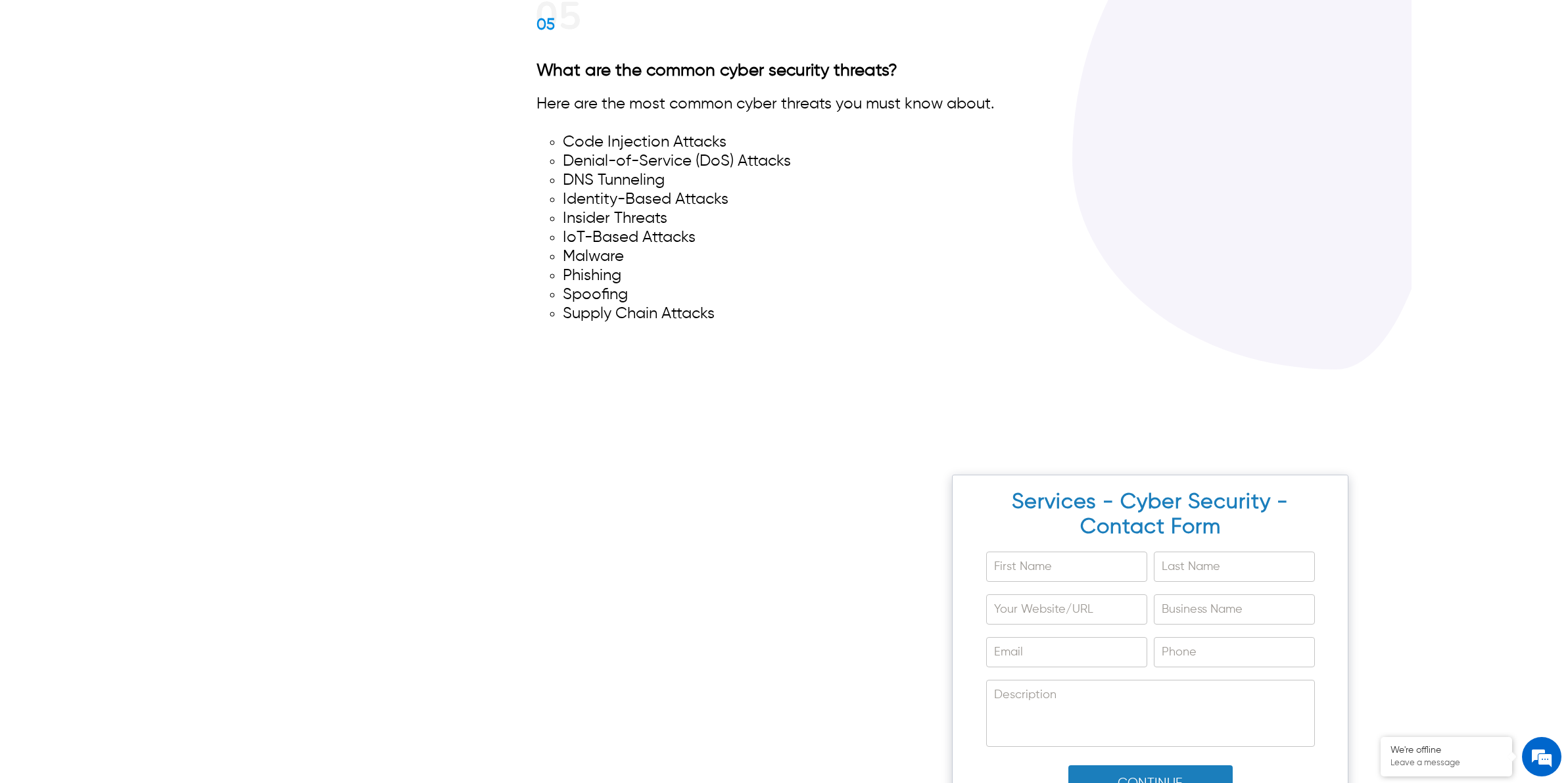
scroll to position [9579, 0]
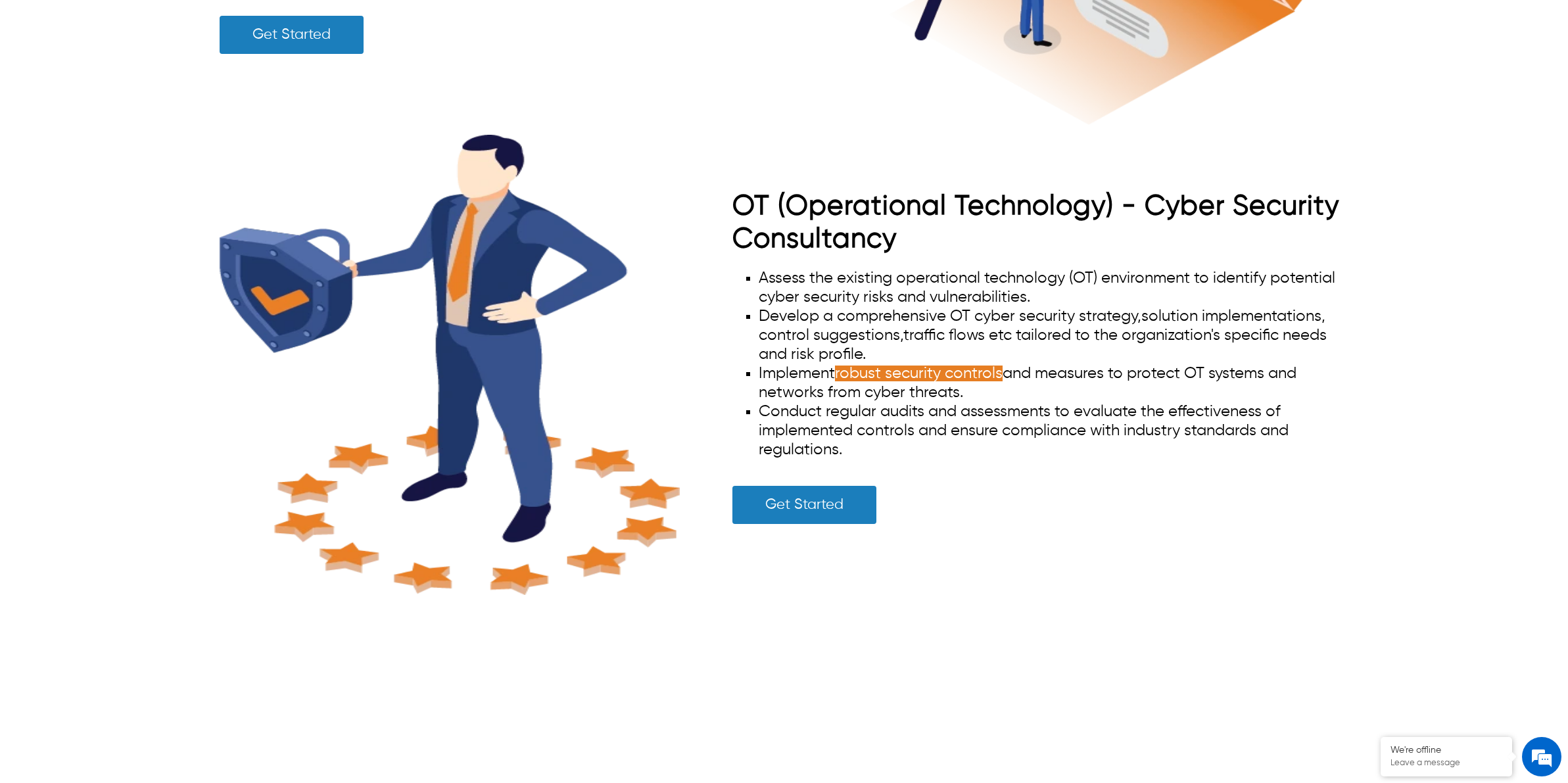
scroll to position [6572, 0]
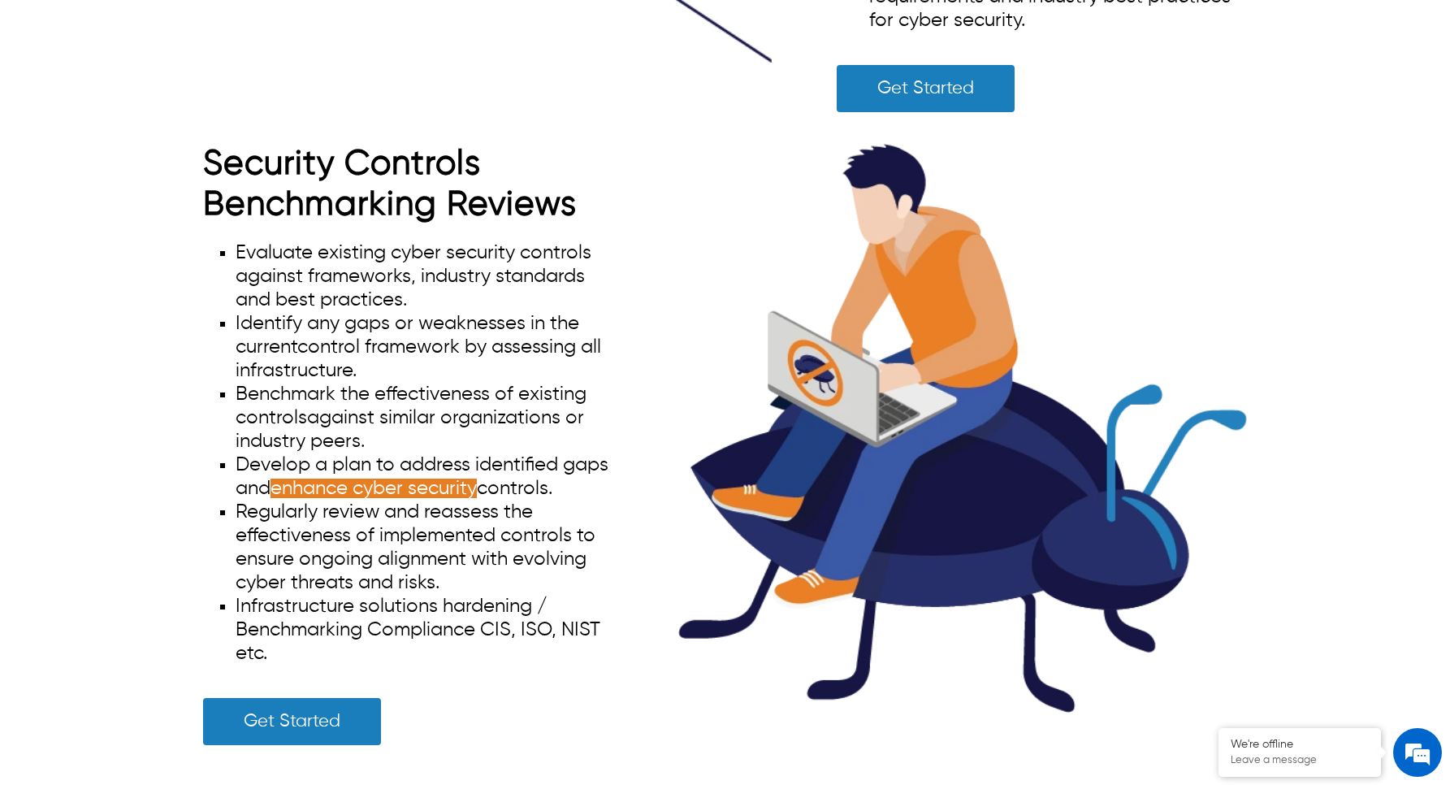
scroll to position [5782, 0]
